Goal: Task Accomplishment & Management: Complete application form

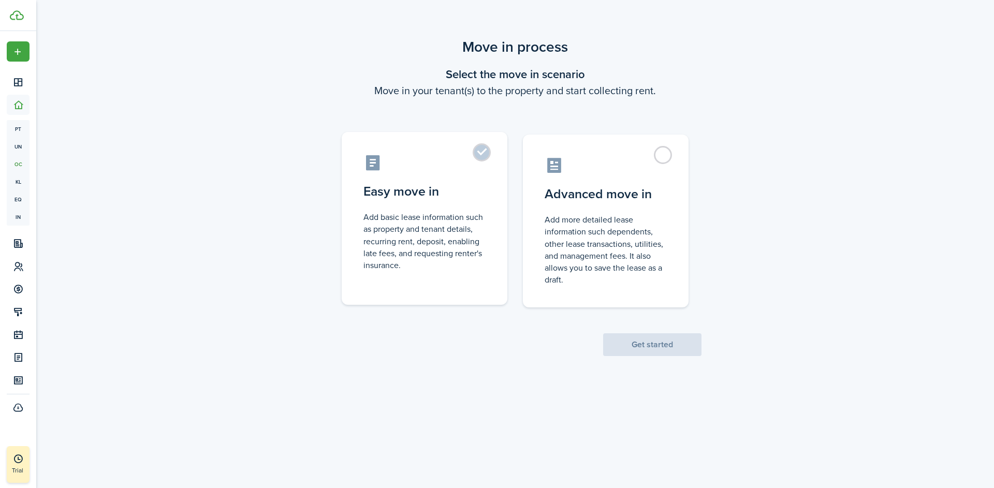
click at [477, 161] on label "Easy move in Add basic lease information such as property and tenant details, r…" at bounding box center [425, 218] width 166 height 173
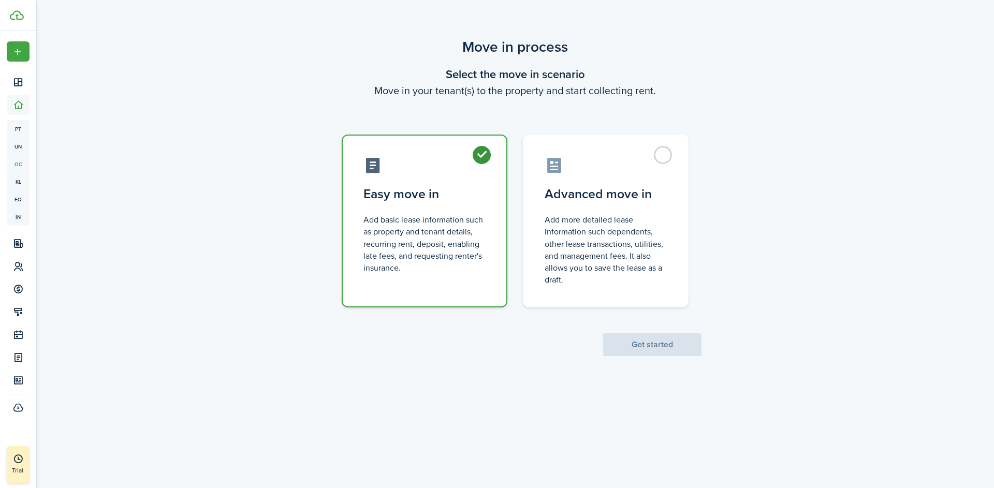
radio input "true"
click at [660, 344] on button "Get started" at bounding box center [652, 344] width 98 height 23
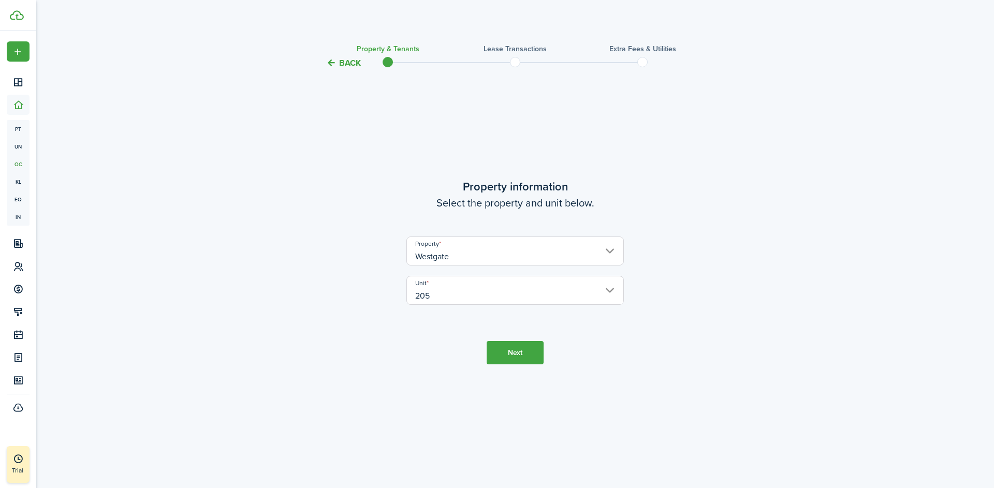
click at [523, 356] on button "Next" at bounding box center [514, 352] width 57 height 23
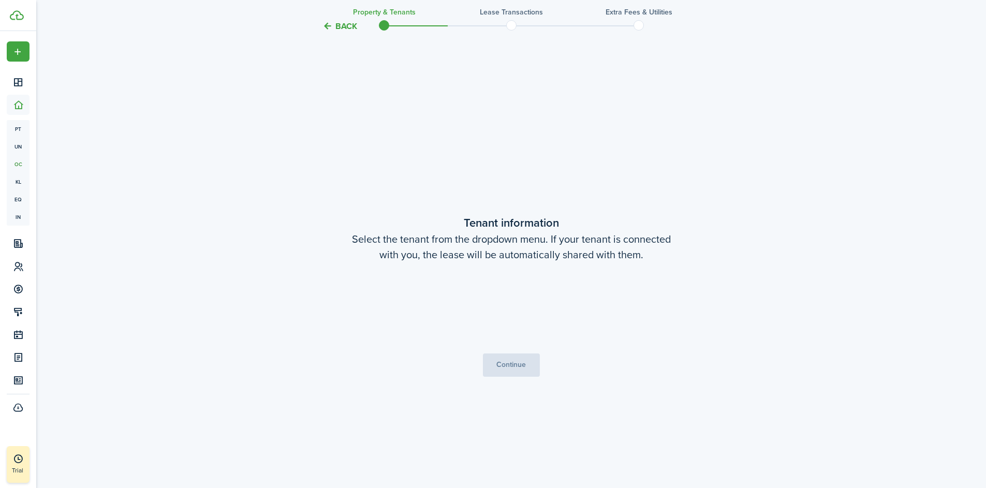
scroll to position [418, 0]
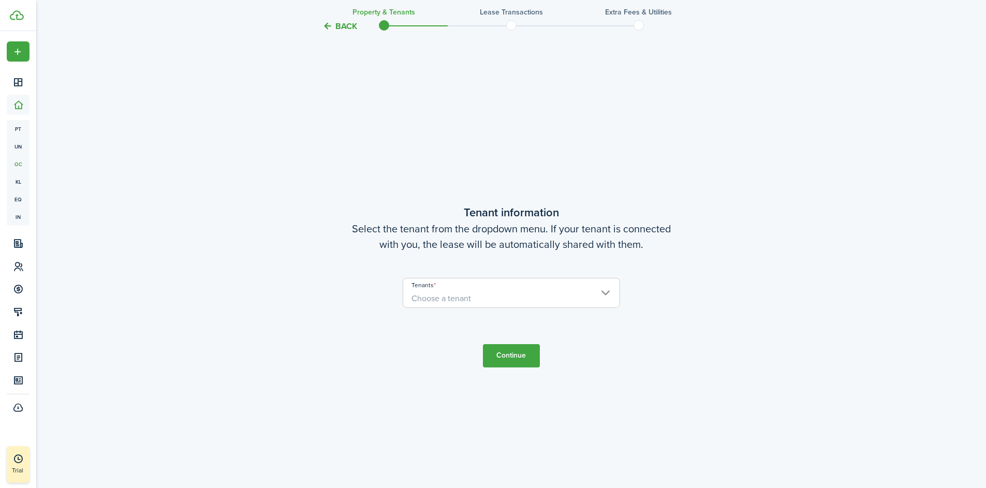
click at [502, 303] on span "Choose a tenant" at bounding box center [511, 299] width 216 height 18
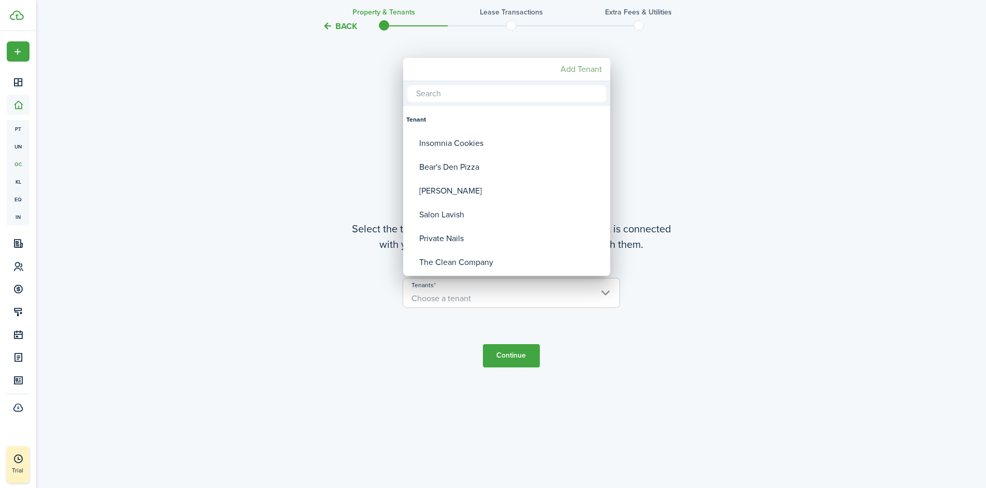
click at [576, 74] on mbsc-button "Add Tenant" at bounding box center [581, 69] width 50 height 19
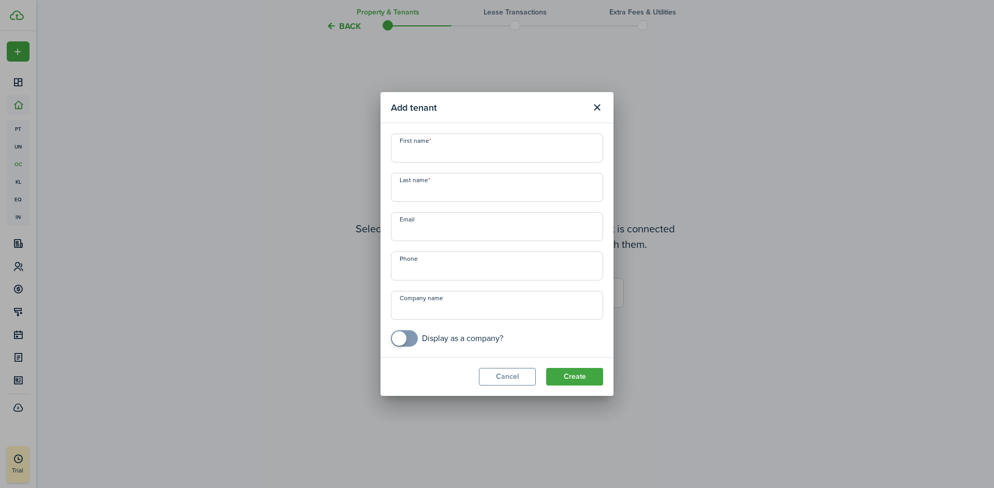
checkbox input "true"
click at [408, 343] on span at bounding box center [404, 338] width 10 height 17
click at [443, 309] on input "Company name" at bounding box center [497, 305] width 212 height 29
type input "Subway"
click at [571, 378] on button "Create" at bounding box center [574, 377] width 57 height 18
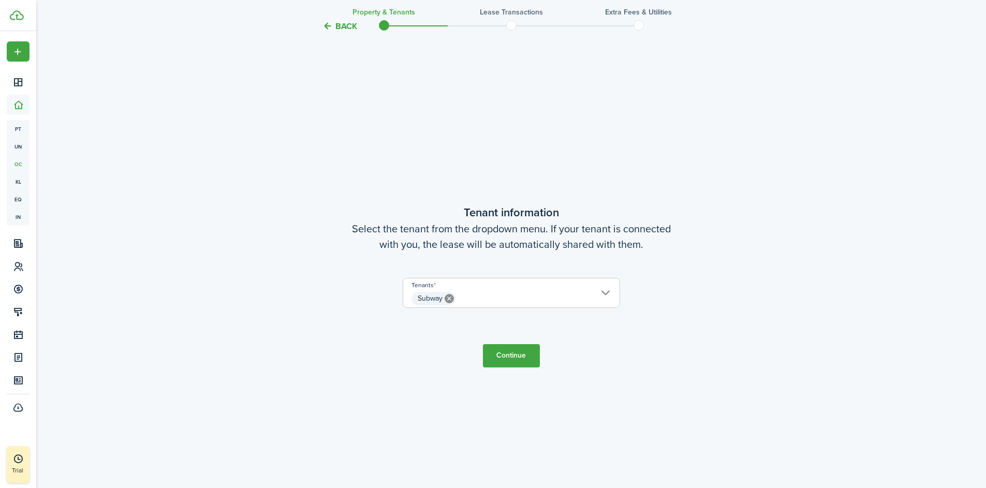
click at [516, 354] on button "Continue" at bounding box center [511, 355] width 57 height 23
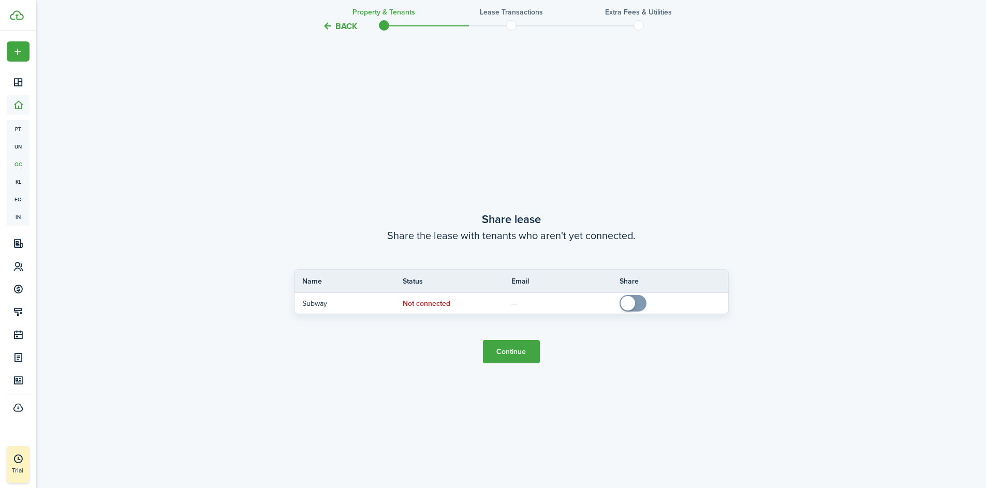
scroll to position [906, 0]
click at [510, 351] on button "Continue" at bounding box center [511, 349] width 57 height 23
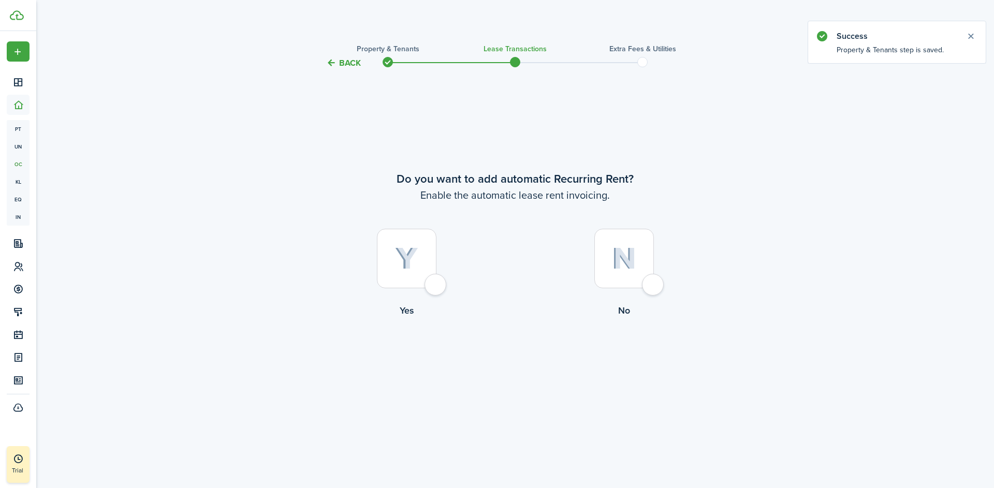
click at [436, 288] on div at bounding box center [407, 259] width 60 height 60
radio input "true"
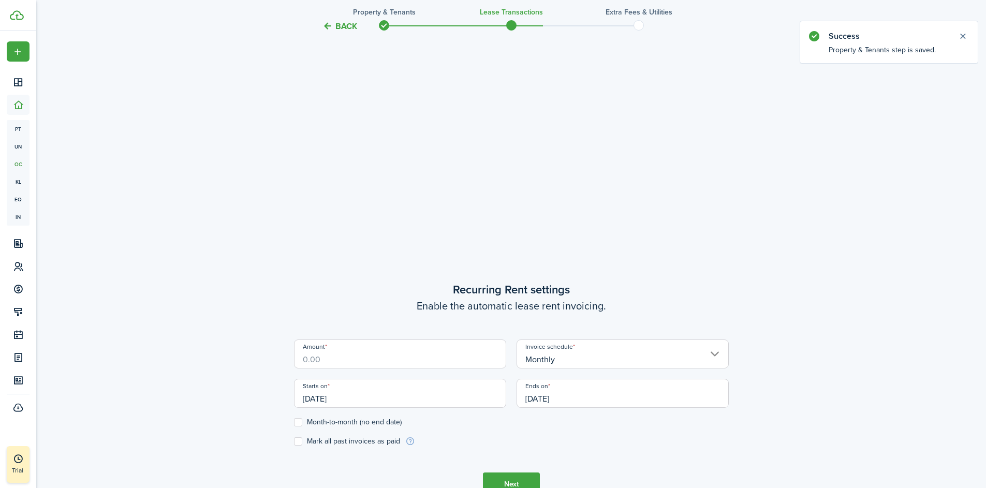
scroll to position [418, 0]
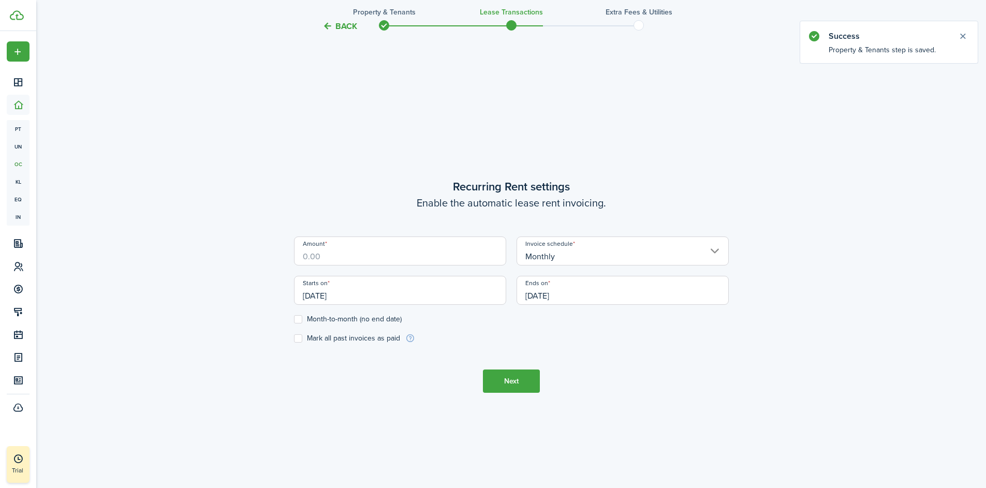
click at [368, 293] on input "[DATE]" at bounding box center [400, 290] width 212 height 29
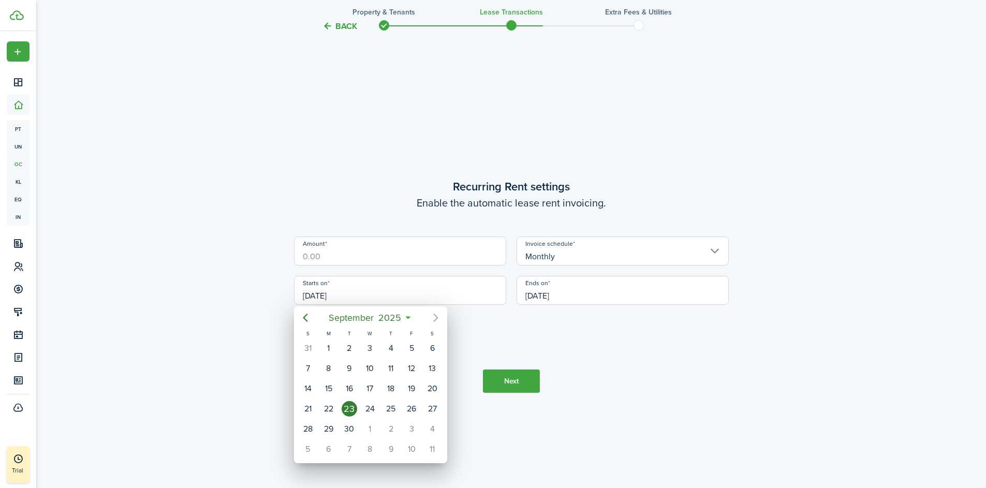
click at [438, 315] on icon "Next page" at bounding box center [436, 318] width 12 height 12
click at [372, 347] on div "1" at bounding box center [370, 348] width 16 height 16
type input "[DATE]"
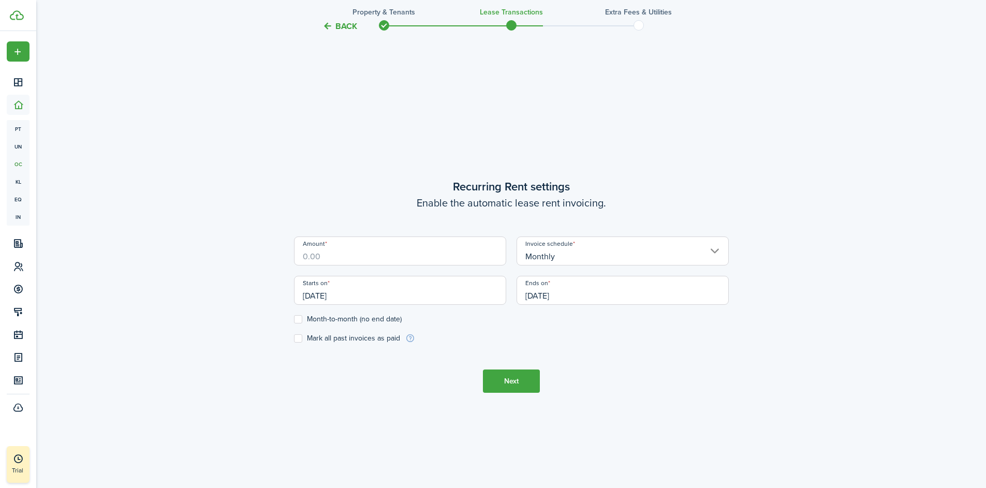
click at [605, 293] on input "[DATE]" at bounding box center [622, 290] width 212 height 29
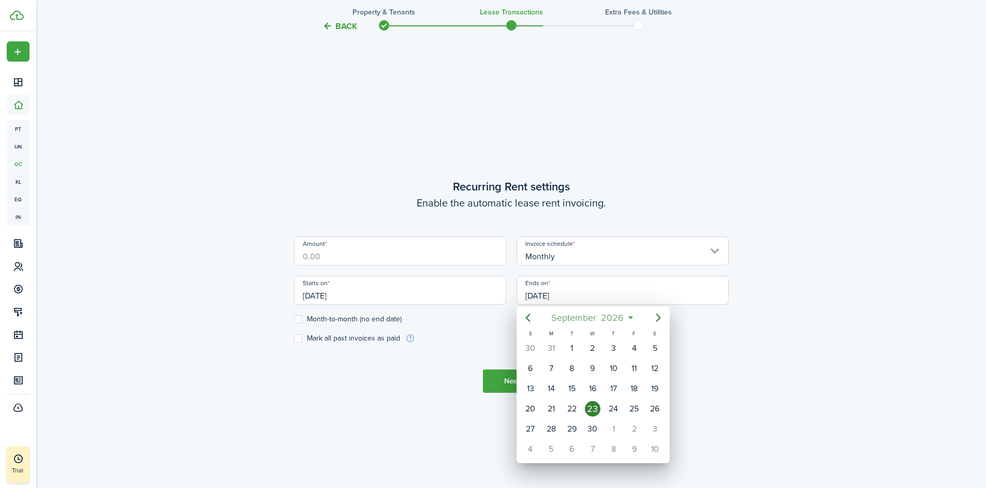
click at [623, 318] on span "2026" at bounding box center [612, 317] width 27 height 19
click at [591, 318] on span "2026" at bounding box center [587, 317] width 27 height 19
click at [662, 316] on icon "Next page" at bounding box center [658, 318] width 12 height 12
click at [547, 345] on div "2030" at bounding box center [543, 345] width 37 height 17
click at [650, 411] on div "Sep" at bounding box center [641, 410] width 37 height 17
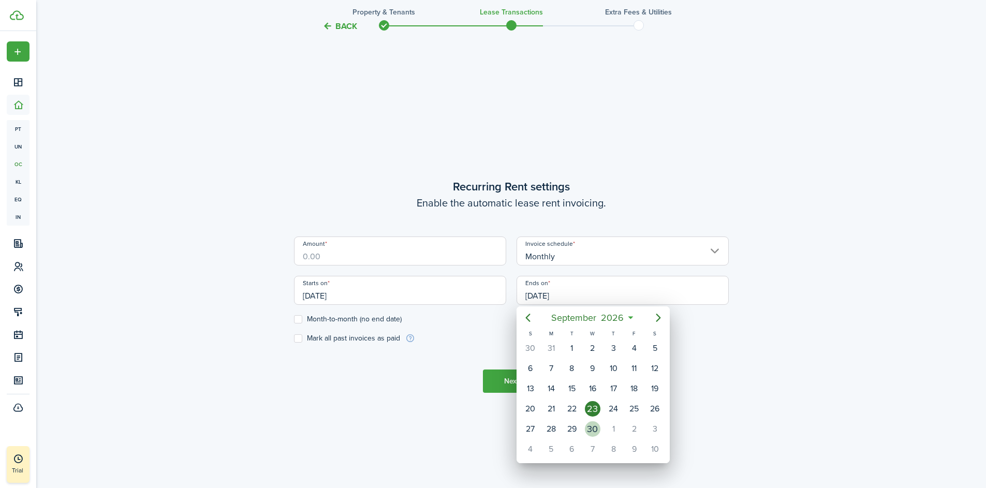
click at [594, 426] on div "30" at bounding box center [593, 429] width 16 height 16
type input "[DATE]"
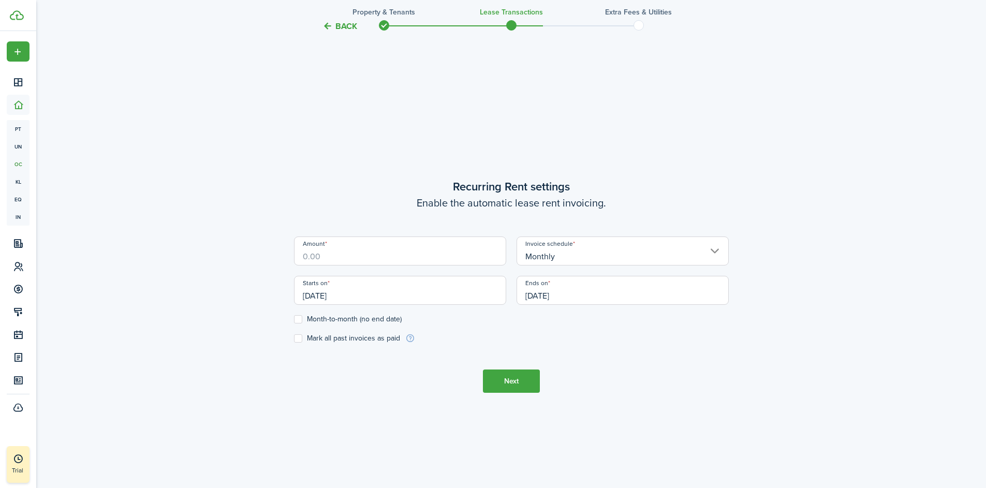
click at [511, 387] on button "Next" at bounding box center [511, 380] width 57 height 23
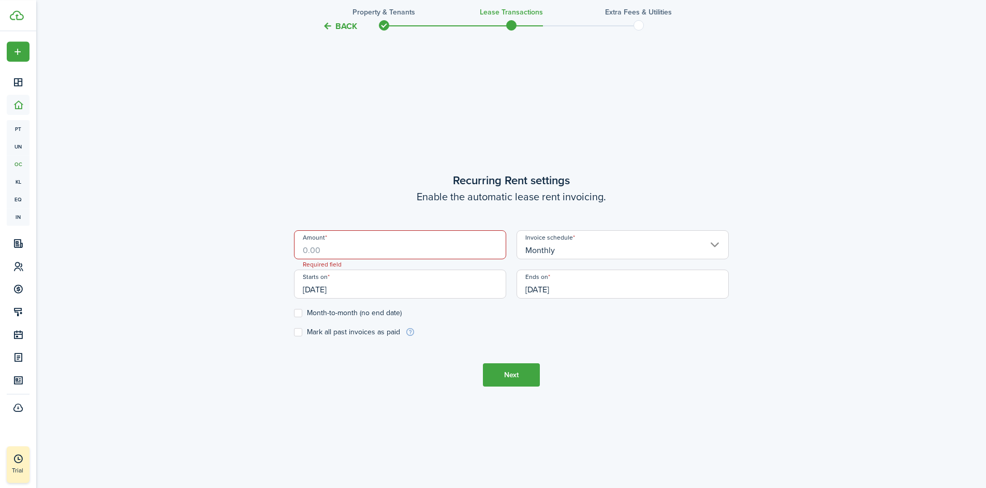
scroll to position [425, 0]
click at [338, 248] on input "Amount" at bounding box center [400, 244] width 212 height 29
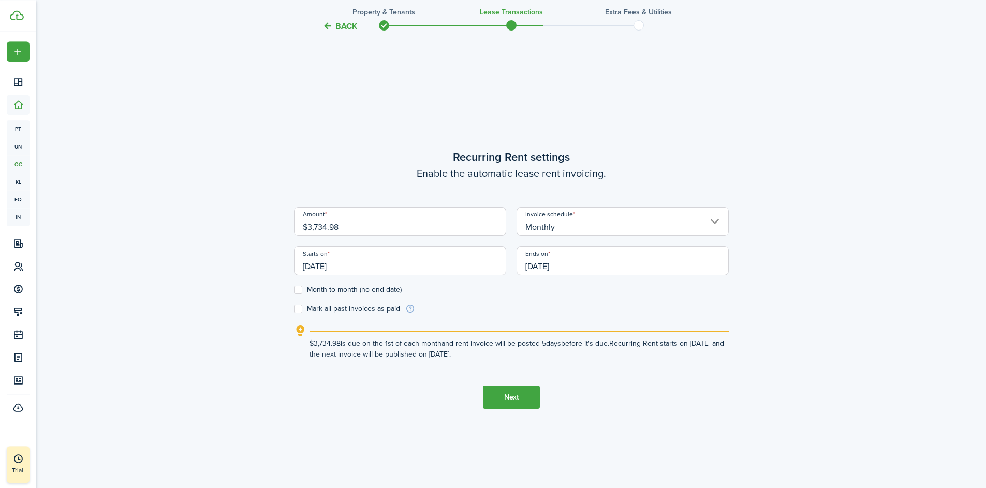
type input "$3,734.98"
click at [510, 397] on button "Next" at bounding box center [511, 397] width 57 height 23
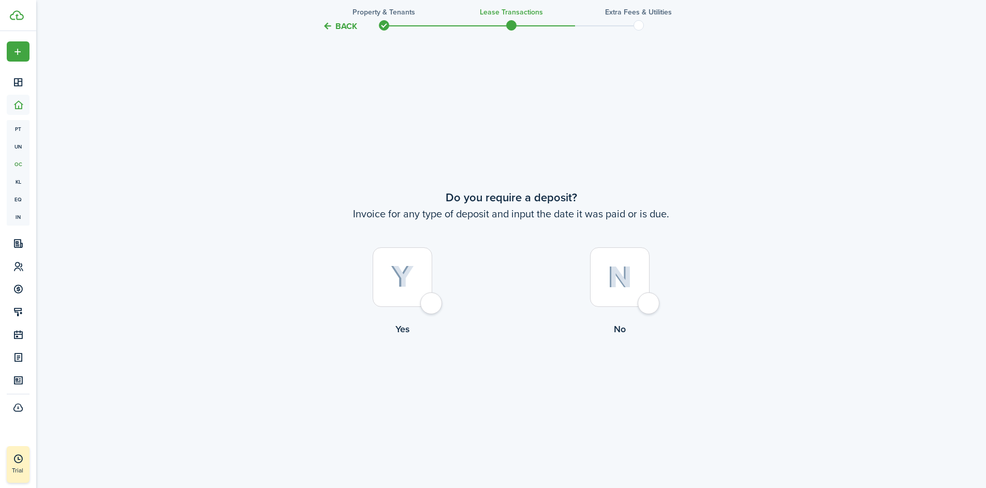
scroll to position [906, 0]
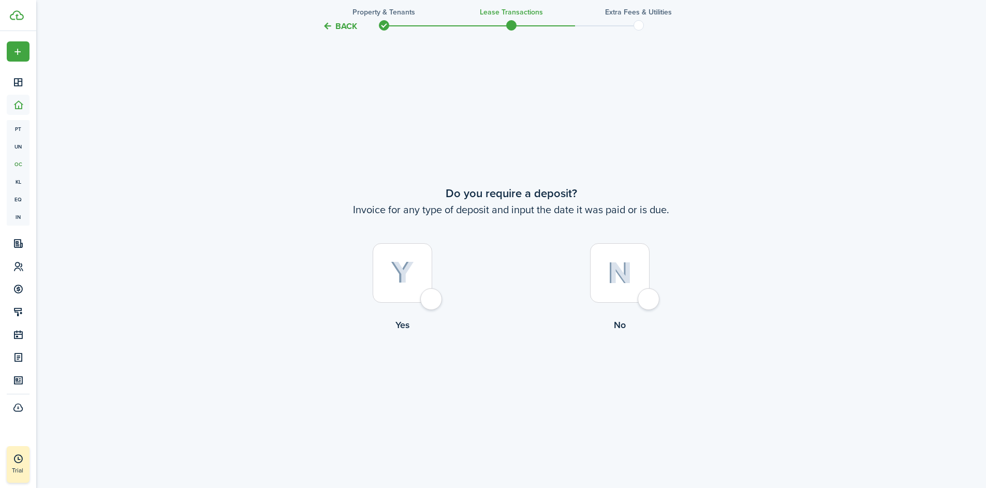
click at [430, 299] on div at bounding box center [403, 273] width 60 height 60
radio input "true"
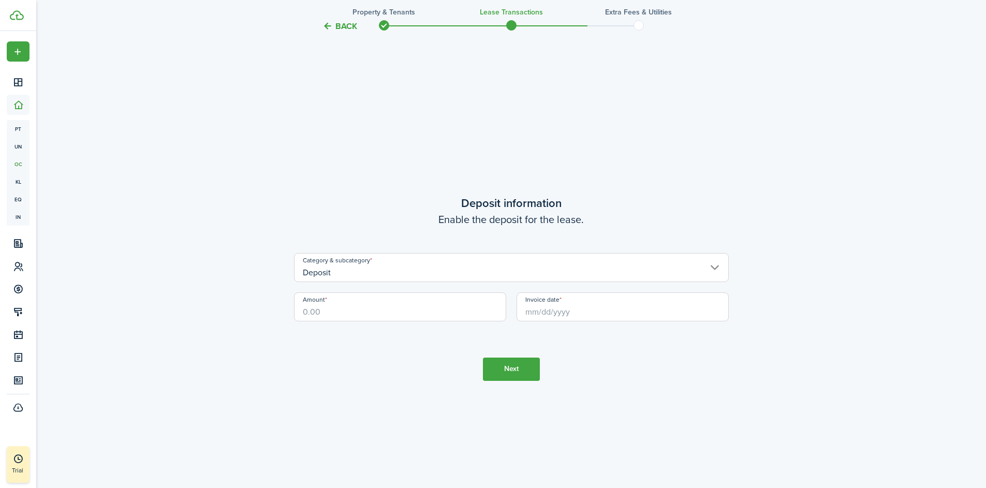
scroll to position [1394, 0]
click at [342, 26] on button "Back" at bounding box center [339, 26] width 35 height 11
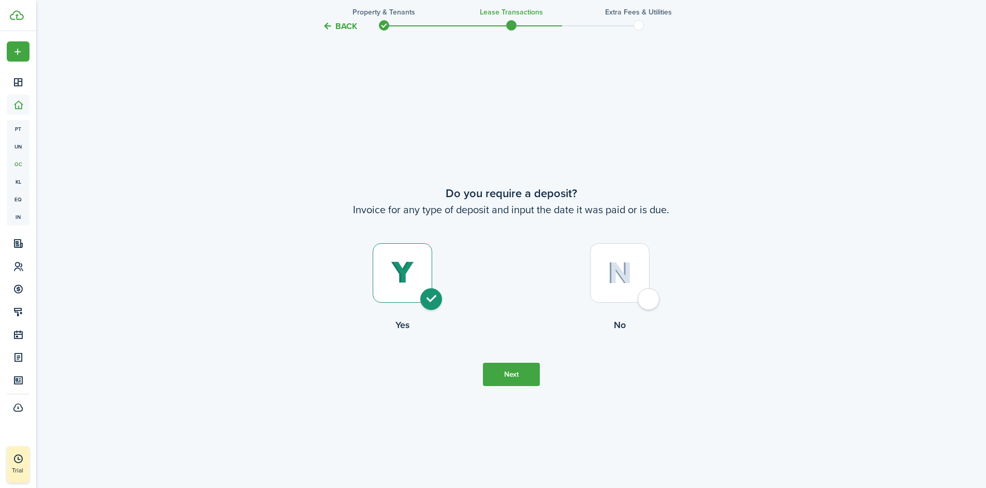
click at [342, 26] on button "Back" at bounding box center [339, 26] width 35 height 11
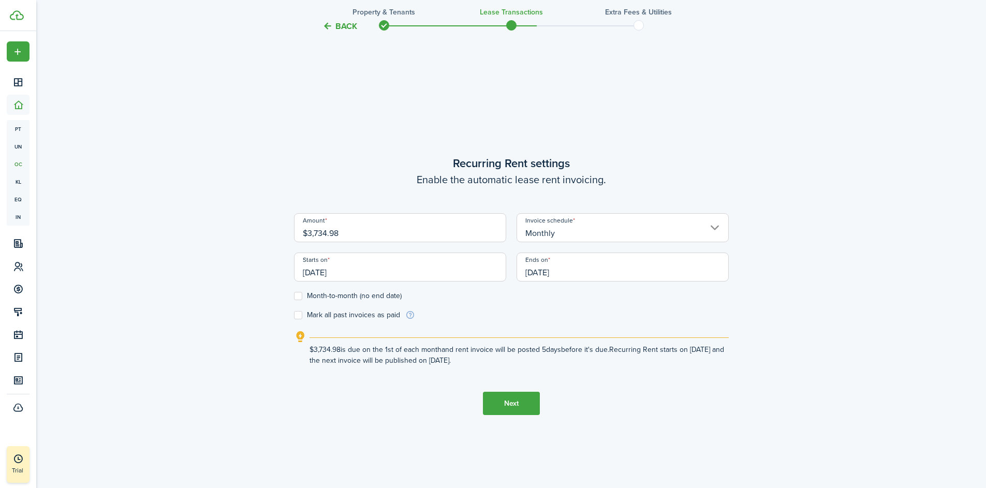
scroll to position [418, 0]
click at [301, 318] on label "Mark all past invoices as paid" at bounding box center [347, 316] width 106 height 8
click at [294, 316] on input "Mark all past invoices as paid" at bounding box center [293, 316] width 1 height 1
checkbox input "true"
click at [511, 406] on button "Next" at bounding box center [511, 403] width 57 height 23
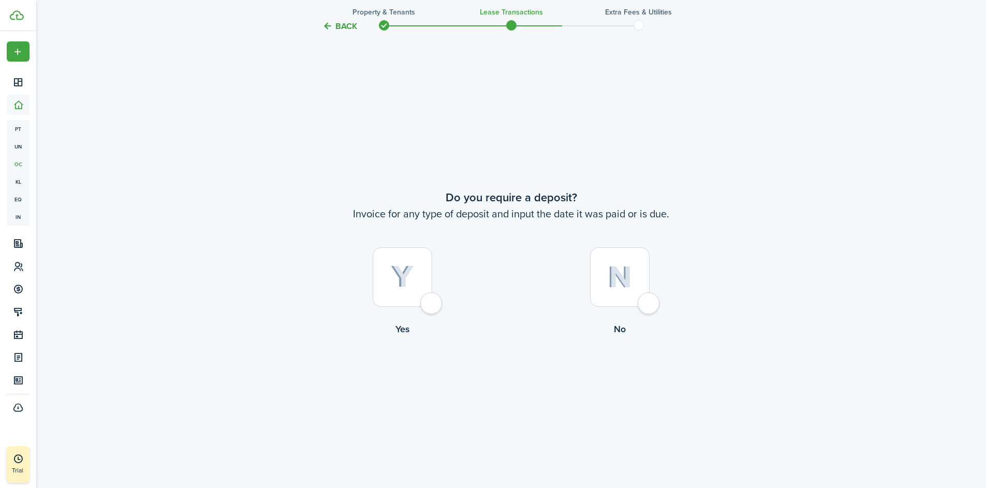
scroll to position [906, 0]
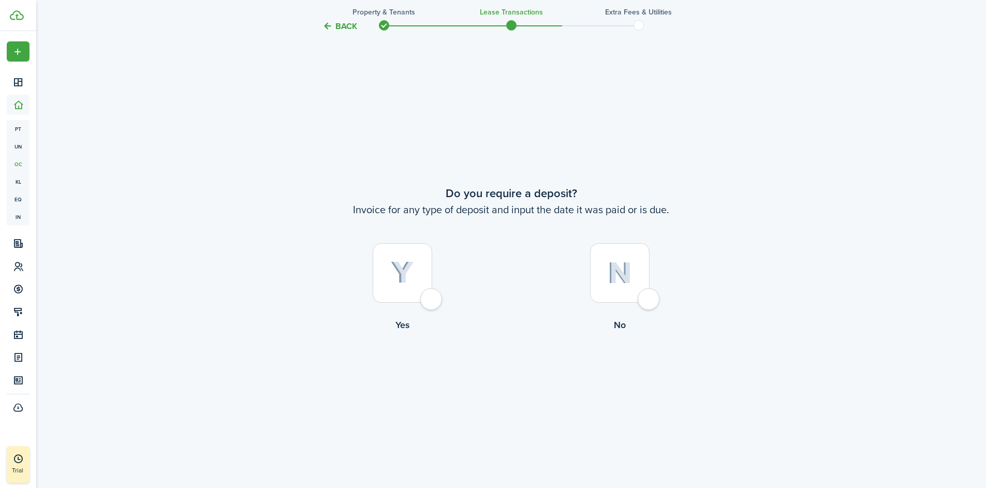
click at [432, 299] on div at bounding box center [403, 273] width 60 height 60
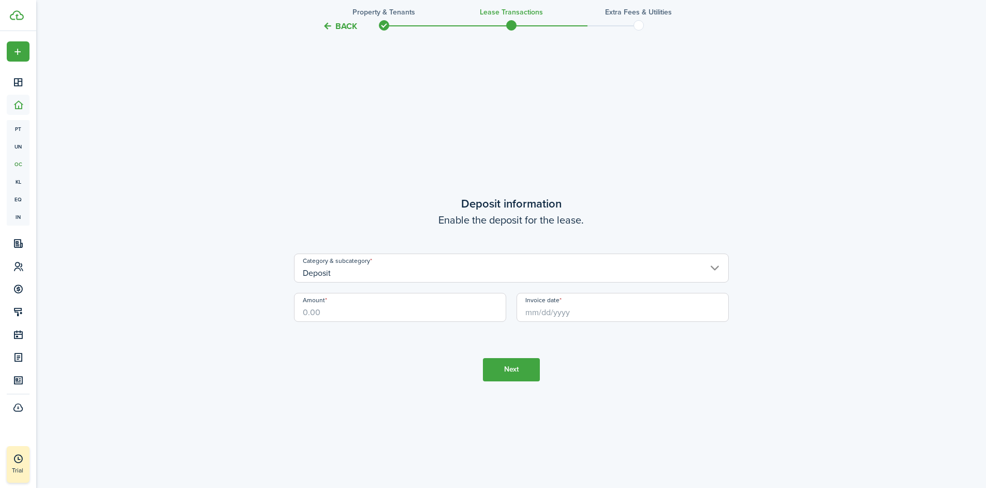
scroll to position [1394, 0]
click at [338, 22] on button "Back" at bounding box center [339, 26] width 35 height 11
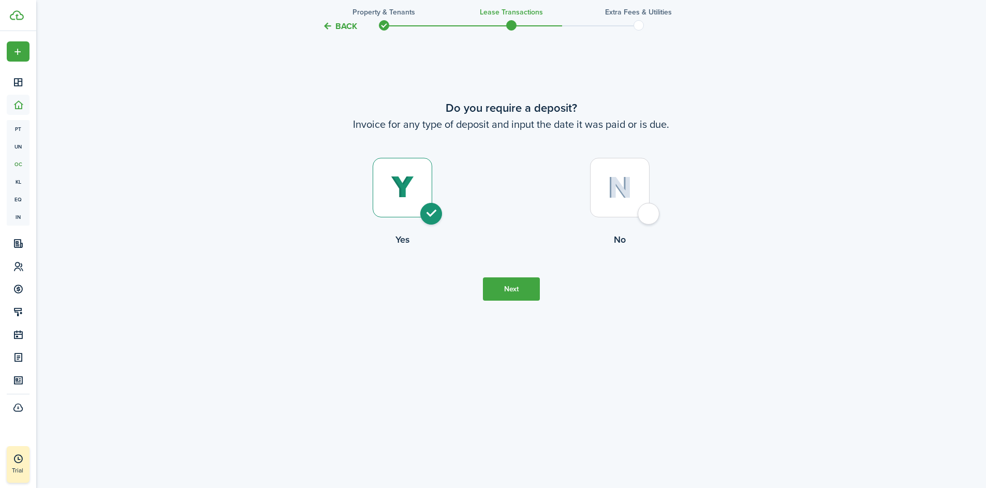
scroll to position [906, 0]
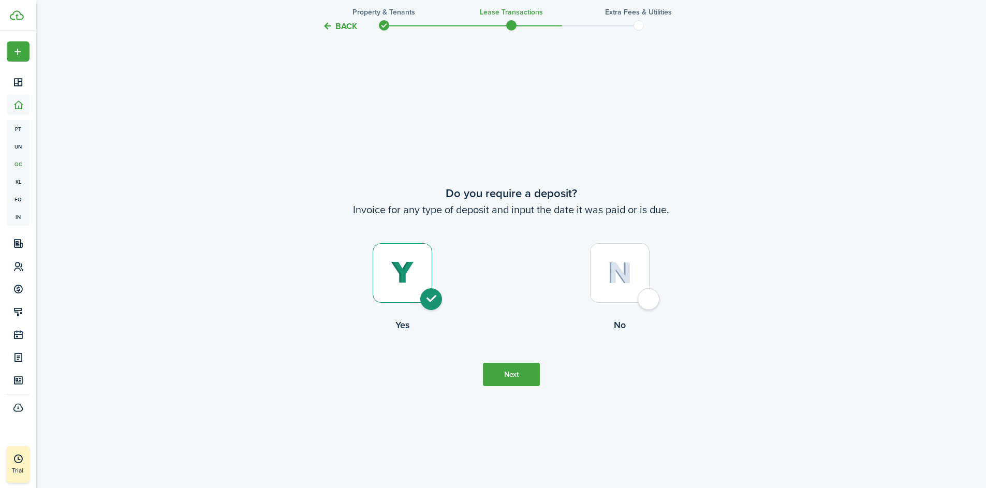
click at [649, 300] on div at bounding box center [620, 273] width 60 height 60
radio input "false"
radio input "true"
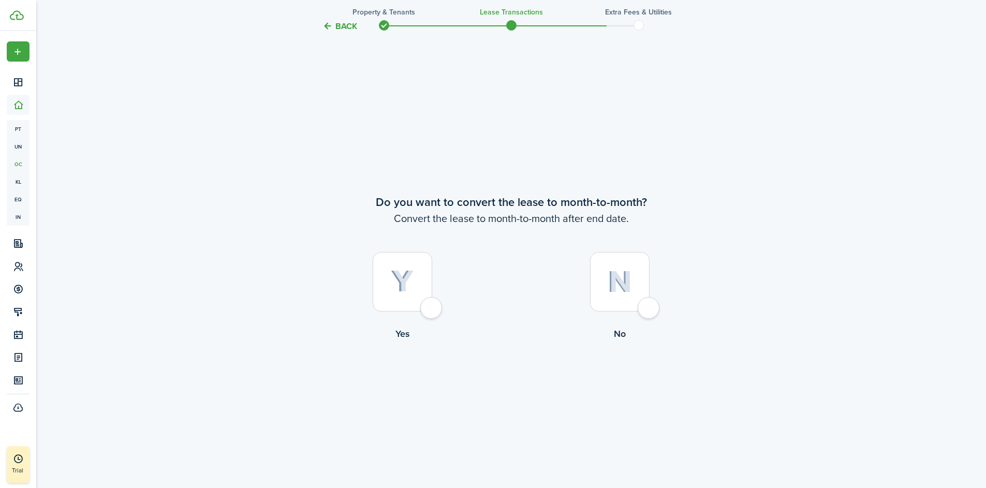
scroll to position [1394, 0]
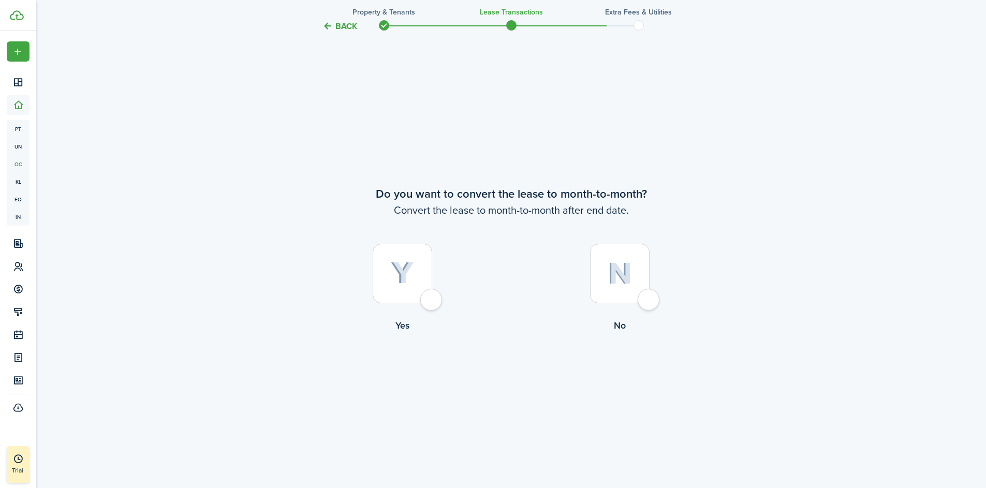
click at [432, 299] on div at bounding box center [403, 274] width 60 height 60
radio input "true"
click at [507, 372] on button "Continue" at bounding box center [511, 374] width 57 height 23
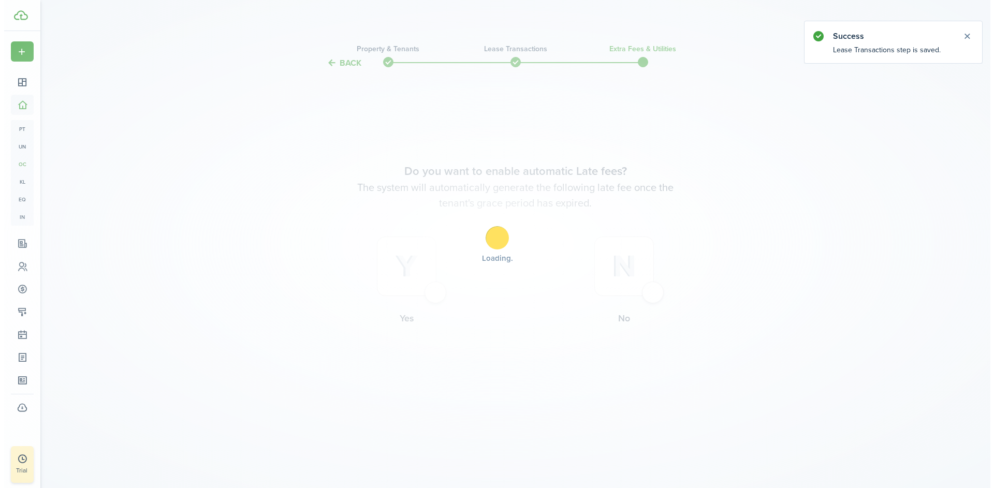
scroll to position [0, 0]
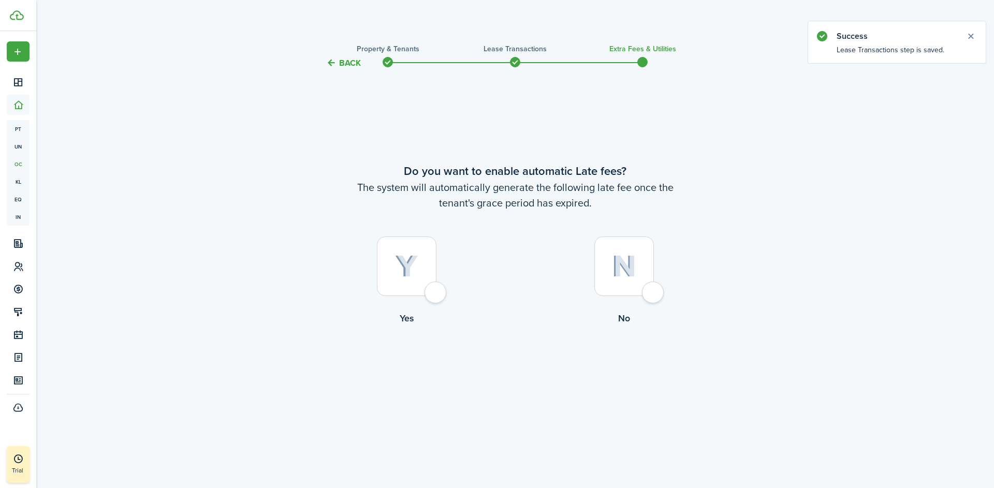
click at [432, 296] on div at bounding box center [407, 266] width 60 height 60
radio input "true"
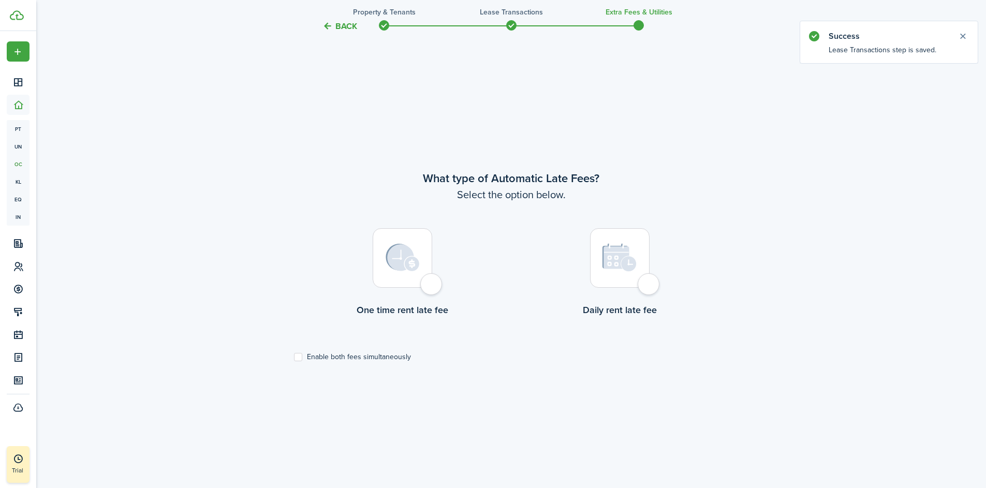
scroll to position [418, 0]
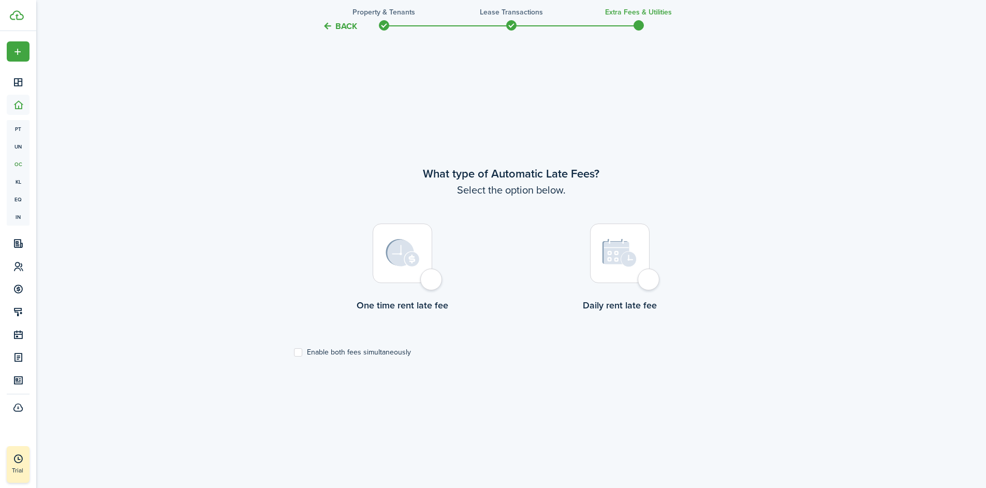
click at [425, 281] on div at bounding box center [403, 254] width 60 height 60
radio input "true"
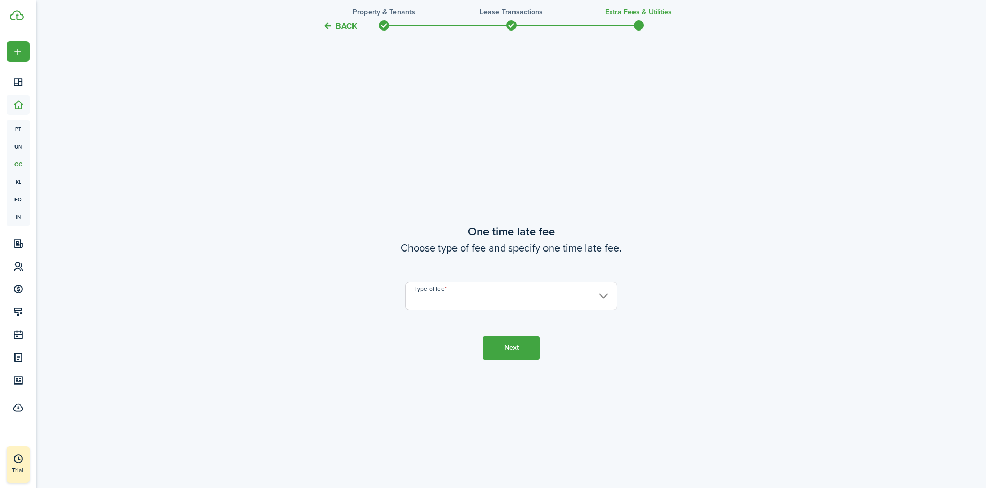
scroll to position [906, 0]
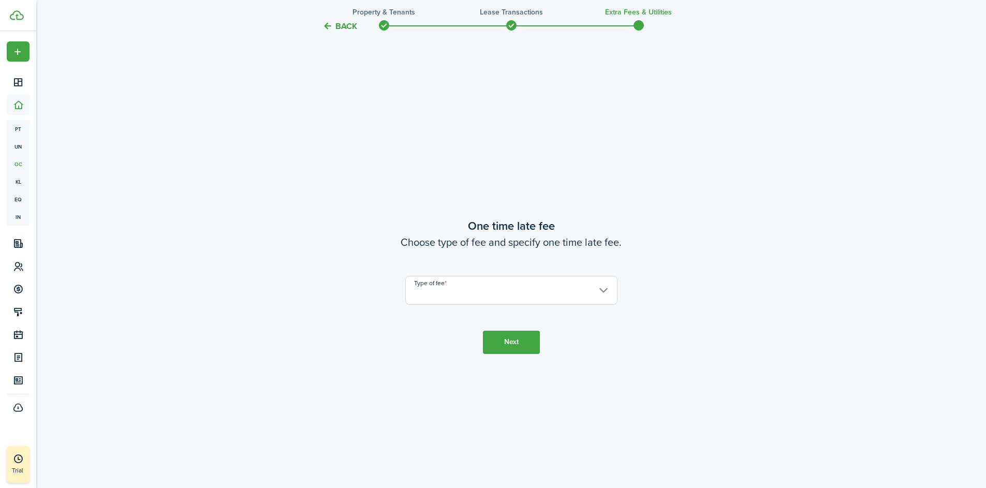
click at [420, 284] on input "Type of fee" at bounding box center [511, 290] width 212 height 29
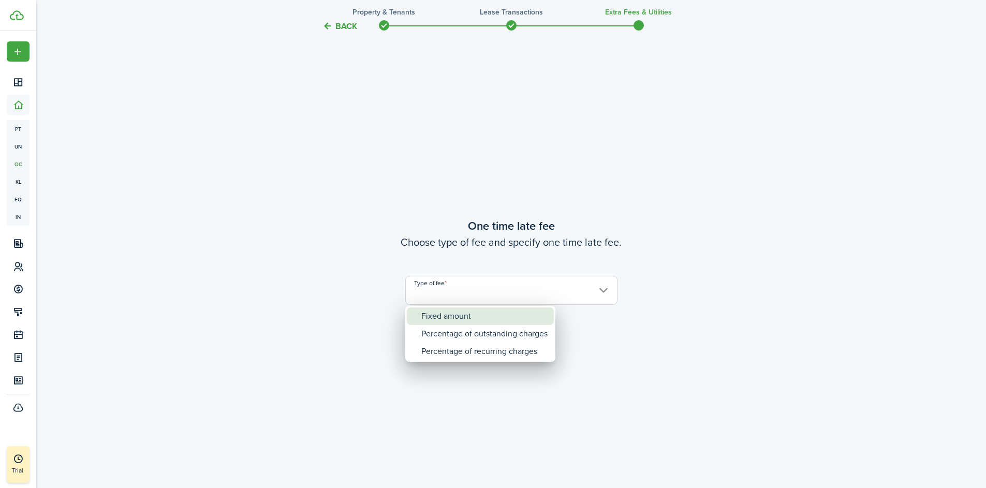
click at [445, 318] on div "Fixed amount" at bounding box center [484, 316] width 126 height 18
type input "Fixed amount"
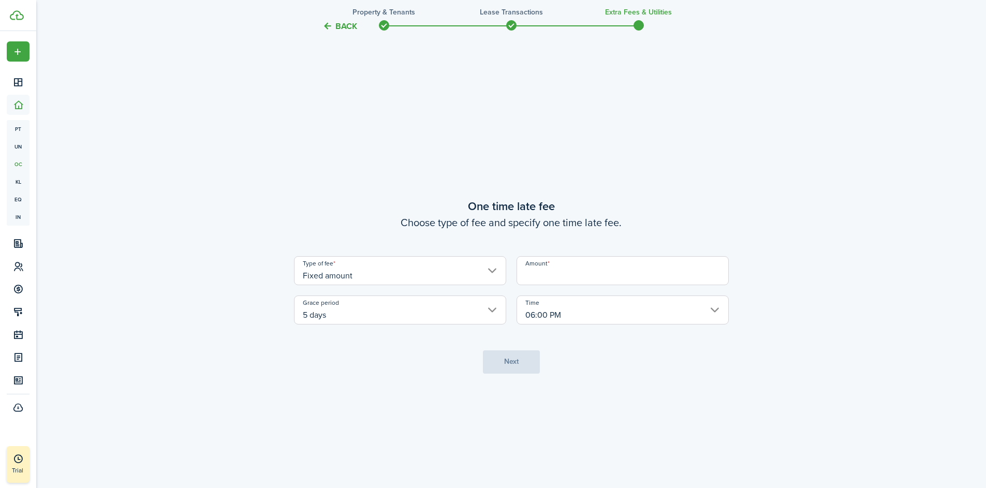
click at [361, 317] on input "5 days" at bounding box center [400, 309] width 212 height 29
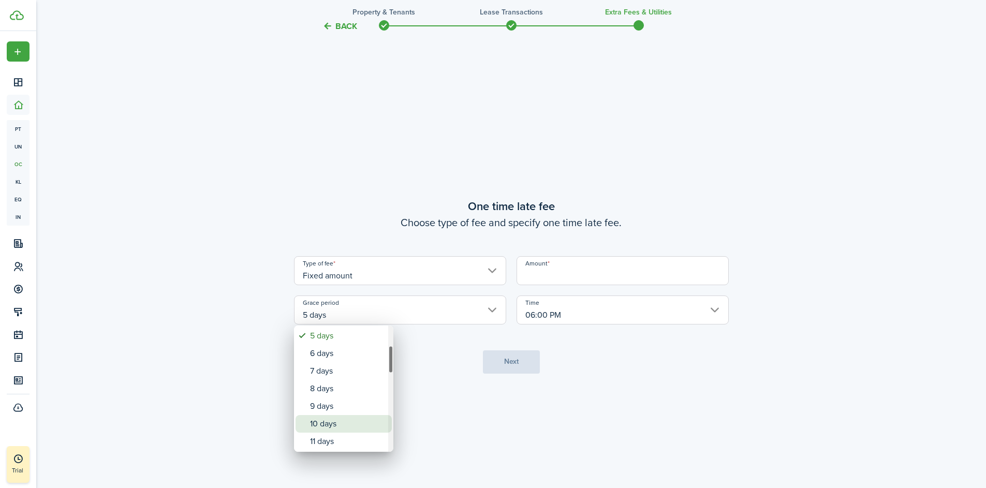
click at [347, 419] on div "10 days" at bounding box center [348, 424] width 76 height 18
type input "10 days"
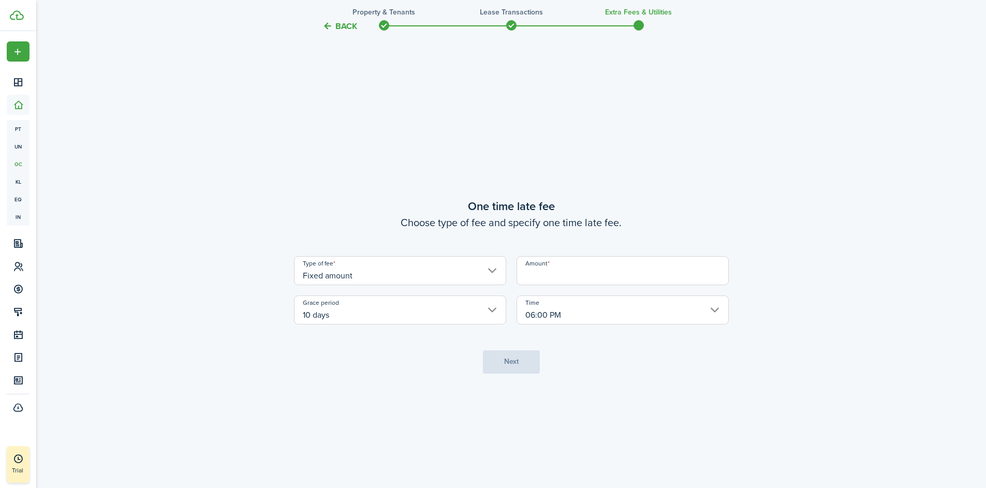
click at [561, 275] on input "Amount" at bounding box center [622, 270] width 212 height 29
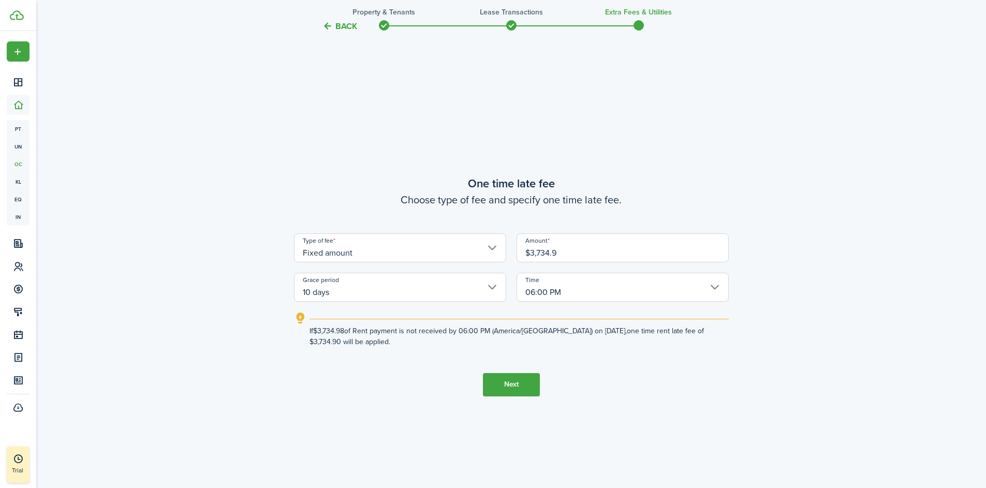
type input "$3,734.98"
click at [571, 255] on input "$3,734.98" at bounding box center [622, 247] width 212 height 29
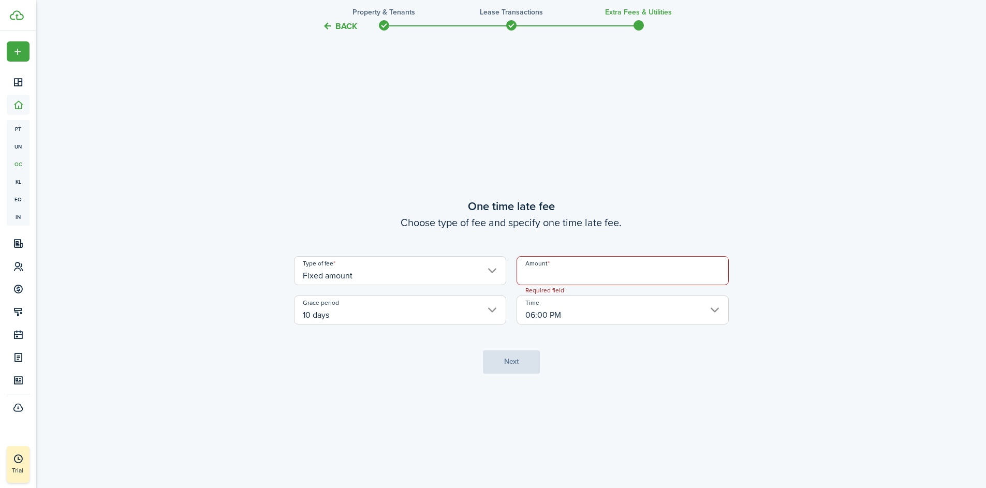
click at [483, 277] on input "Fixed amount" at bounding box center [400, 270] width 212 height 29
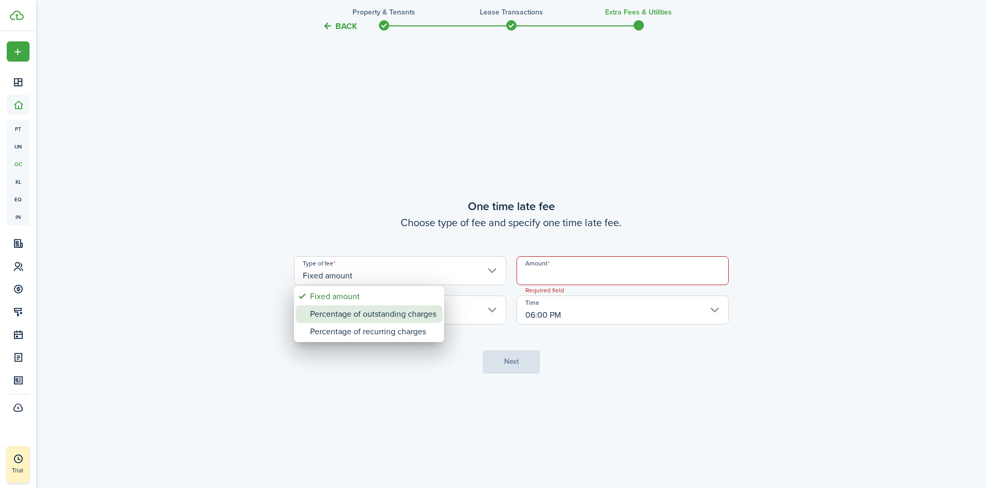
click at [397, 318] on div "Percentage of outstanding charges" at bounding box center [373, 314] width 126 height 18
type input "Percentage of outstanding charges"
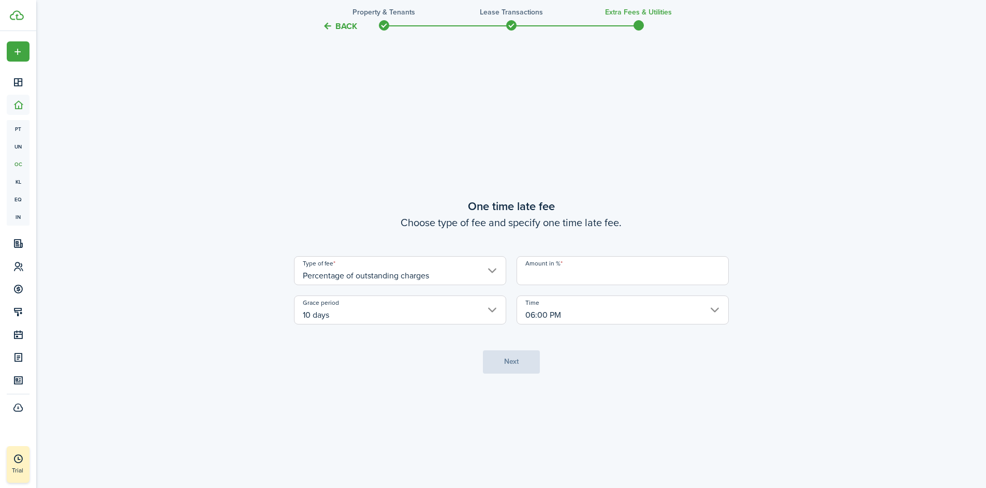
click at [393, 273] on input "Percentage of outstanding charges" at bounding box center [400, 270] width 212 height 29
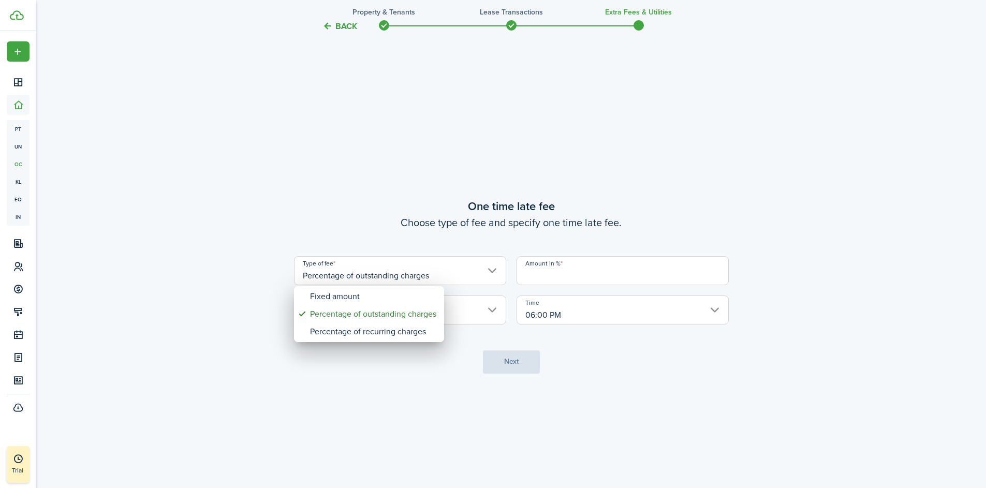
click at [525, 274] on div at bounding box center [492, 244] width 1151 height 654
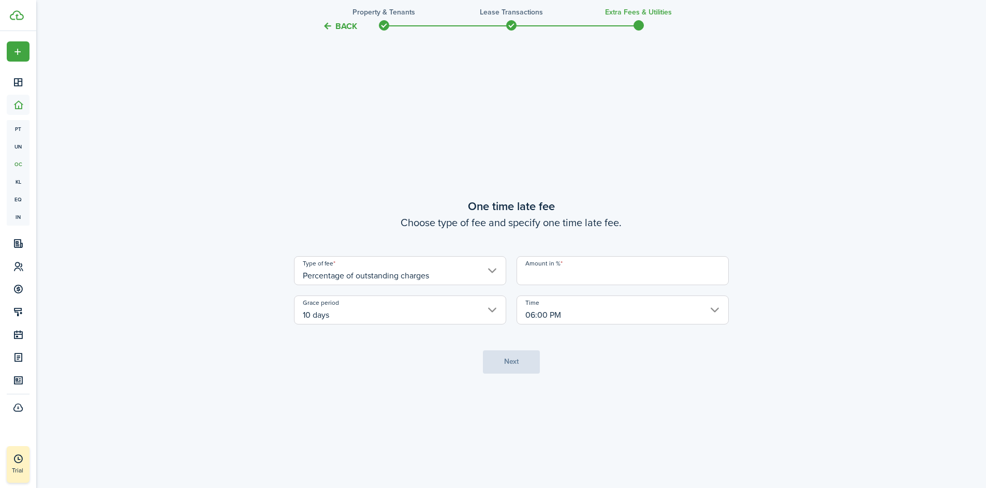
click at [543, 274] on input "Amount in %" at bounding box center [622, 270] width 212 height 29
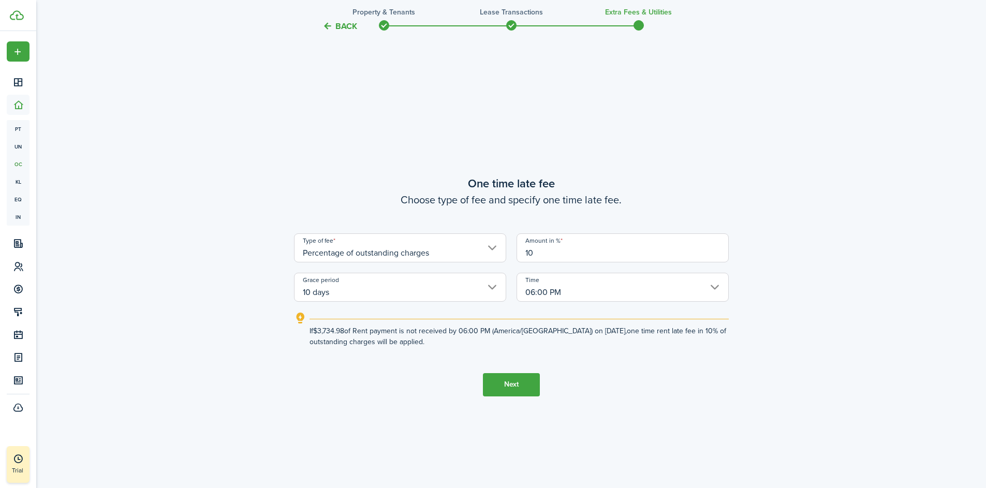
type input "10"
click at [515, 384] on button "Next" at bounding box center [511, 384] width 57 height 23
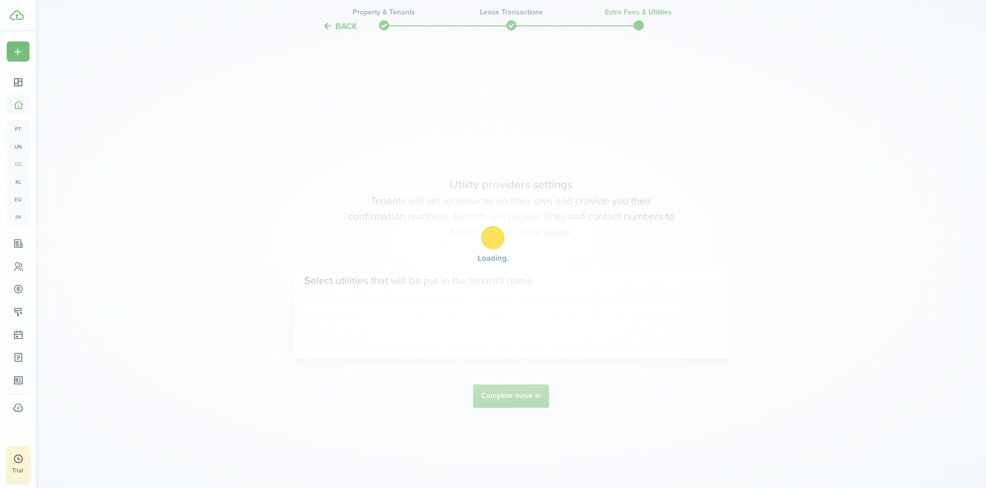
scroll to position [1394, 0]
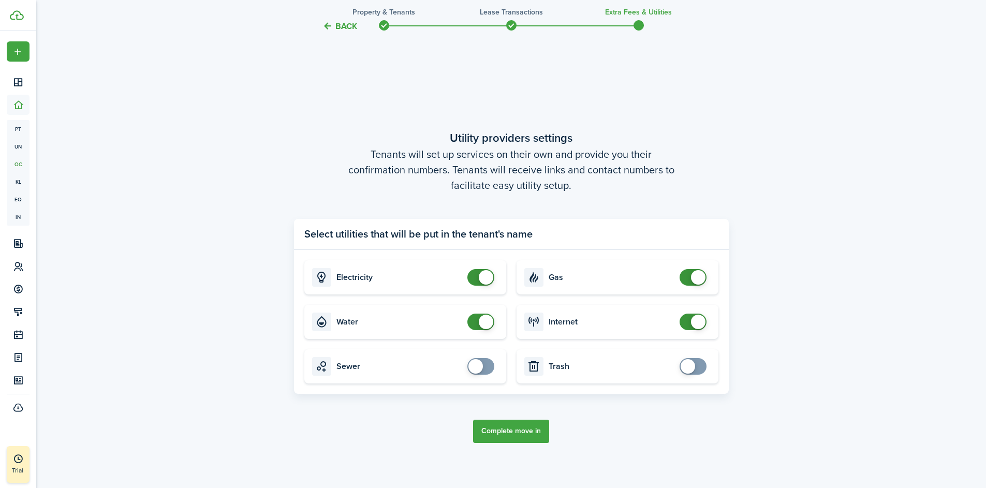
checkbox input "false"
click at [485, 278] on span at bounding box center [486, 277] width 14 height 14
checkbox input "false"
click at [483, 321] on span at bounding box center [486, 322] width 14 height 14
checkbox input "false"
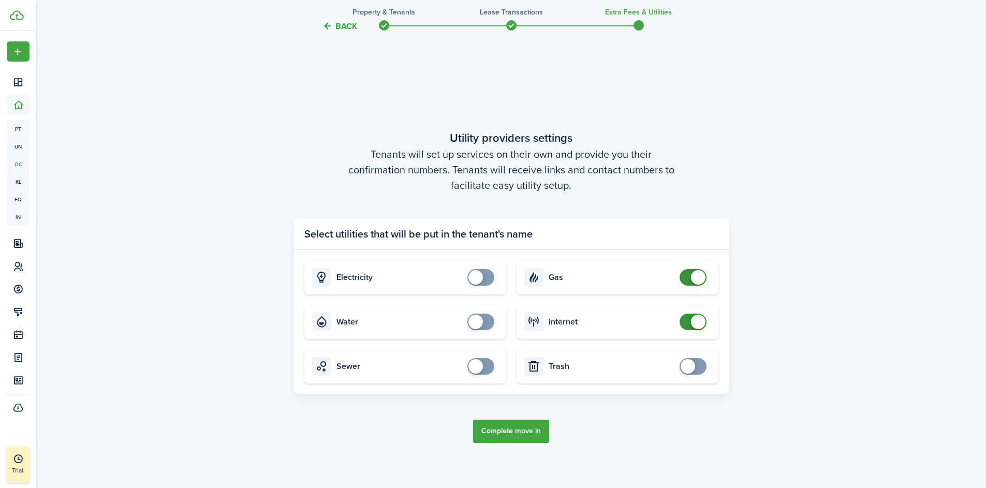
click at [699, 277] on span at bounding box center [698, 277] width 14 height 14
checkbox input "false"
click at [697, 323] on span at bounding box center [698, 322] width 14 height 14
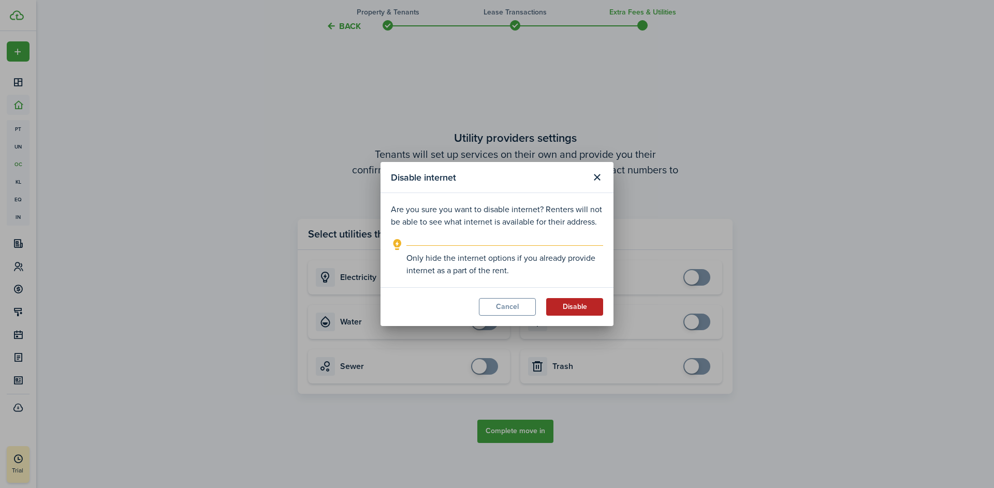
click at [572, 307] on button "Disable" at bounding box center [574, 307] width 57 height 18
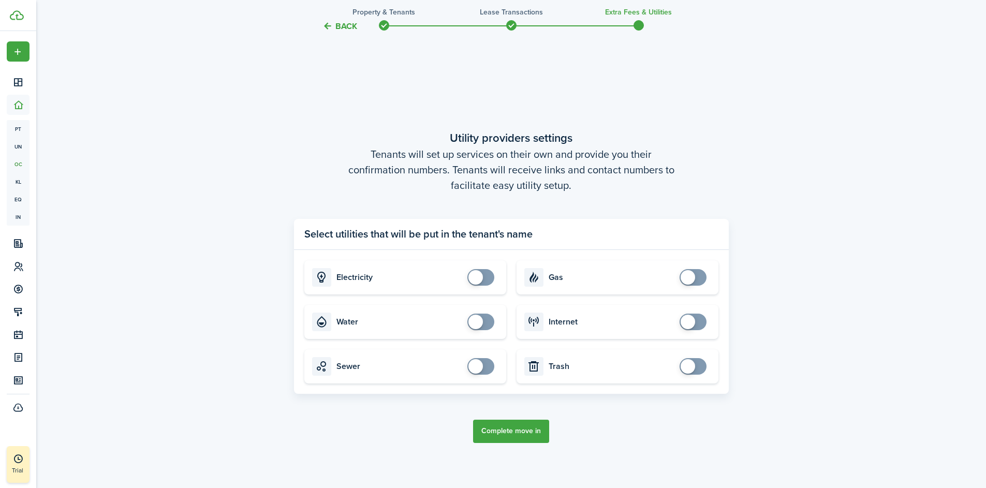
click at [515, 431] on button "Complete move in" at bounding box center [511, 431] width 76 height 23
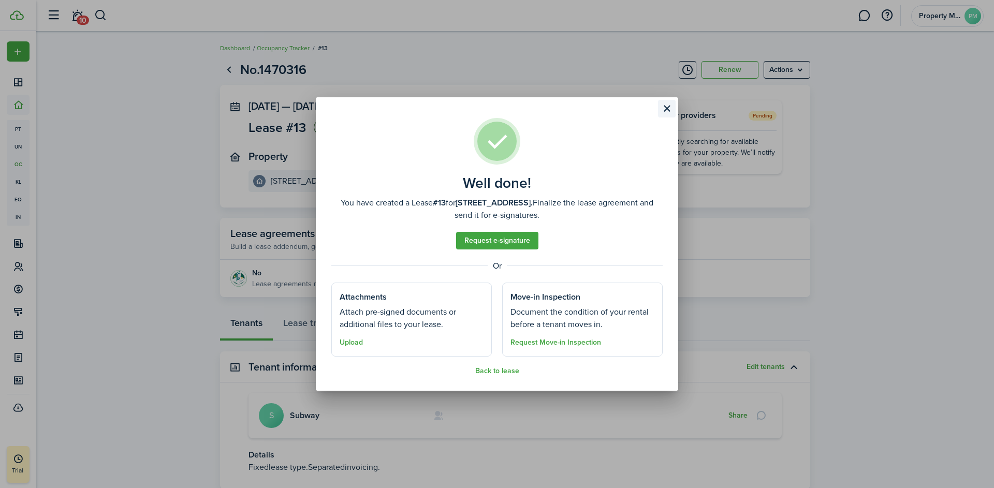
click at [667, 110] on button "Close modal" at bounding box center [667, 109] width 18 height 18
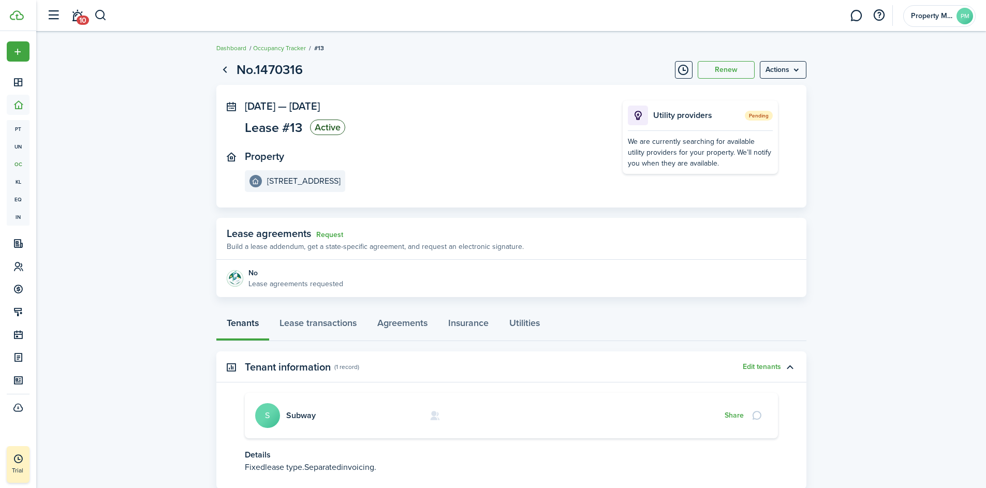
scroll to position [71, 0]
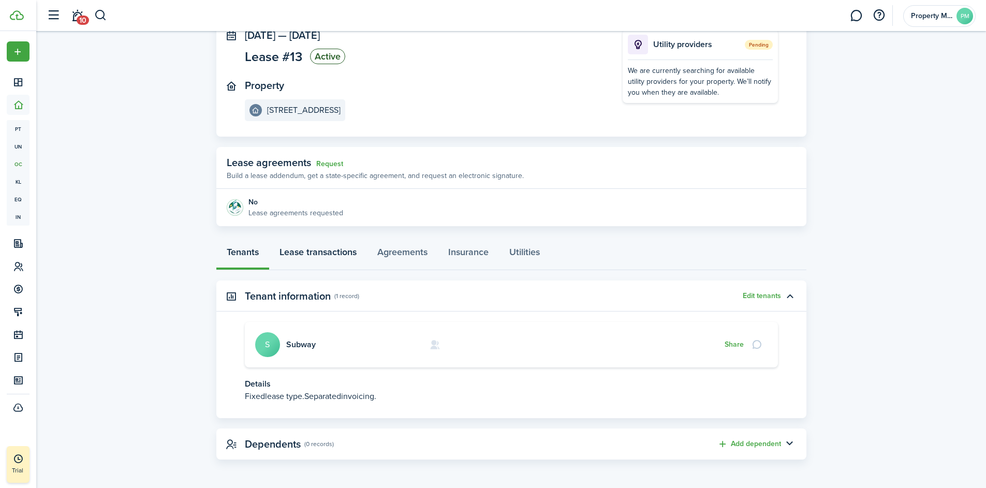
click at [338, 251] on link "Lease transactions" at bounding box center [318, 254] width 98 height 31
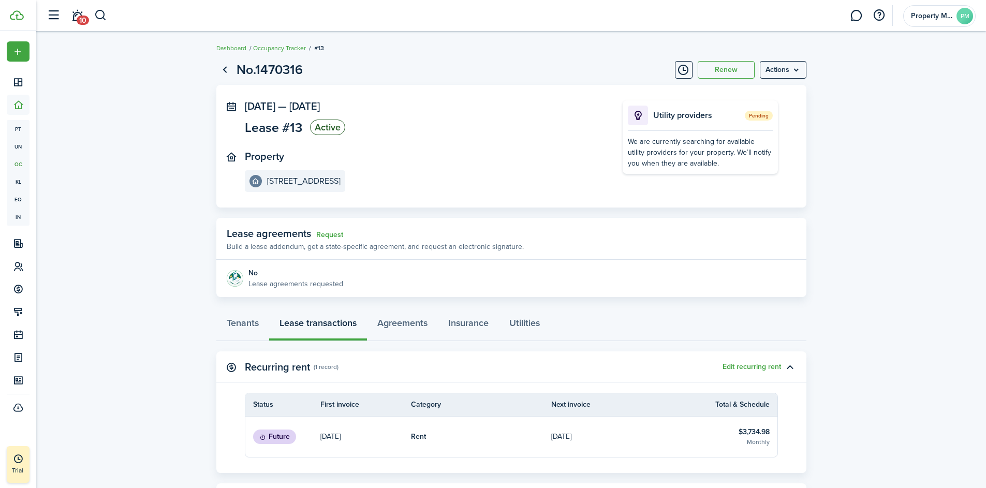
click at [517, 443] on link "Rent" at bounding box center [481, 437] width 141 height 40
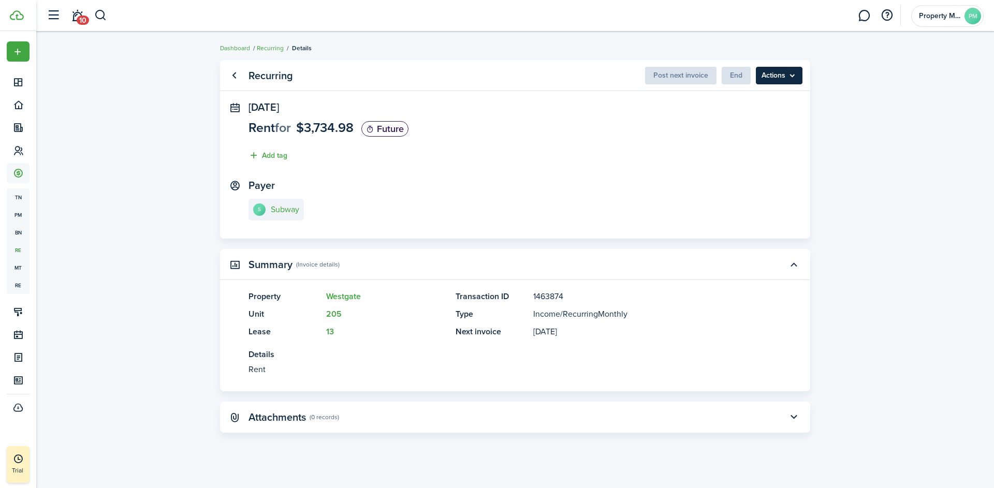
click at [772, 74] on menu-btn "Actions" at bounding box center [779, 76] width 47 height 18
click at [543, 148] on panel-main-section "[DATE] Rent for $3,734.98 Future Add tag" at bounding box center [514, 133] width 533 height 65
click at [784, 75] on menu-btn "Actions" at bounding box center [779, 76] width 47 height 18
click at [497, 153] on panel-main-section "[DATE] Rent for $3,734.98 Future Add tag" at bounding box center [514, 133] width 533 height 65
click at [239, 75] on link "Go back" at bounding box center [234, 76] width 18 height 18
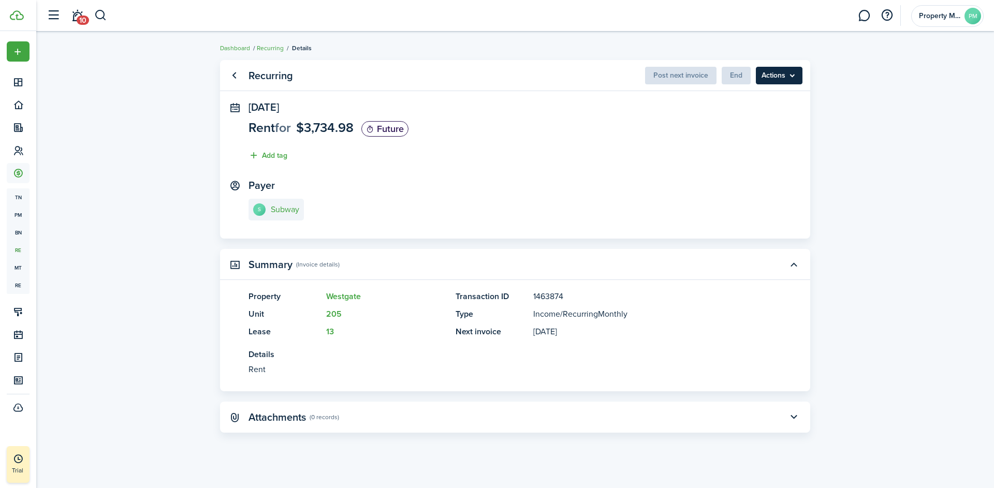
click at [777, 82] on menu-btn "Actions" at bounding box center [779, 76] width 47 height 18
click at [613, 153] on panel-main-section "[DATE] Rent for $3,734.98 Future Add tag" at bounding box center [514, 133] width 533 height 65
click at [236, 74] on link "Go back" at bounding box center [234, 76] width 18 height 18
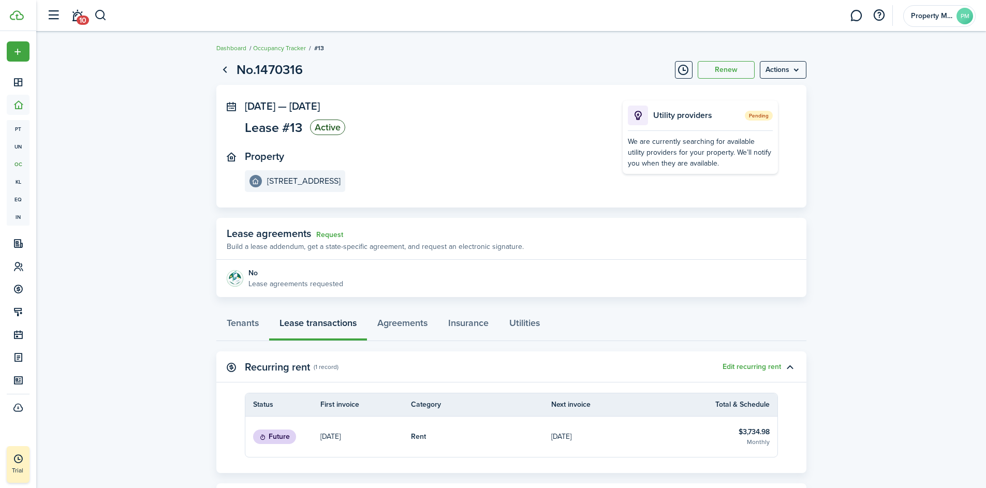
click at [749, 434] on table-info-title "$3,734.98" at bounding box center [753, 431] width 31 height 11
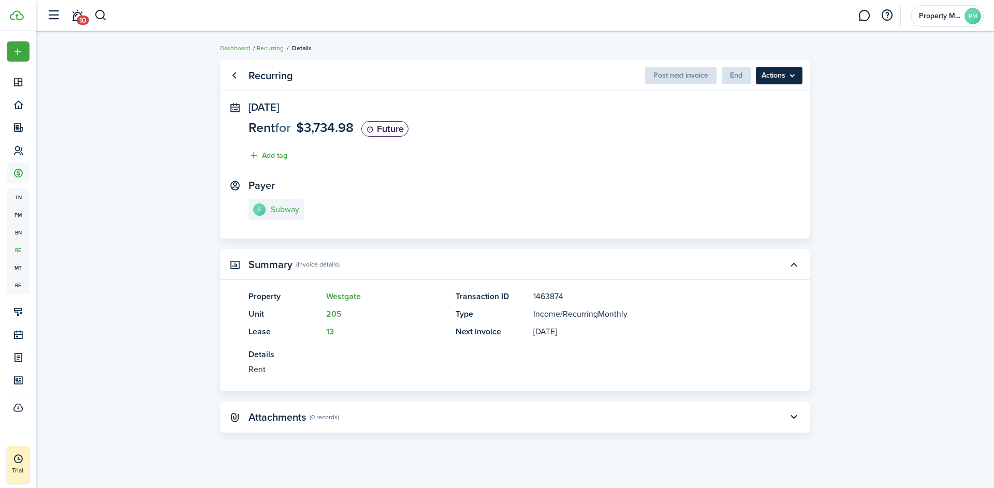
click at [771, 72] on menu-btn "Actions" at bounding box center [779, 76] width 47 height 18
click at [551, 162] on panel-main-section "[DATE] Rent for $3,734.98 Future Add tag" at bounding box center [514, 133] width 533 height 65
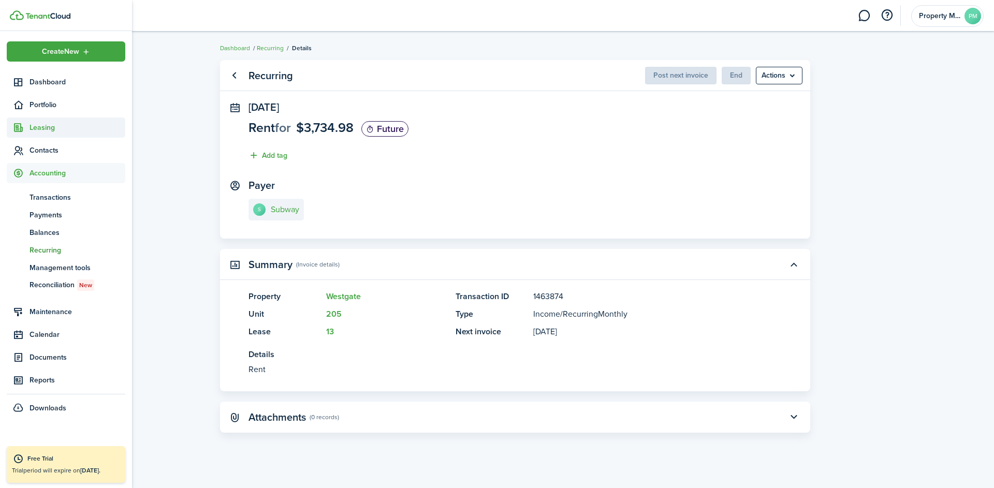
click at [49, 126] on span "Leasing" at bounding box center [77, 127] width 96 height 11
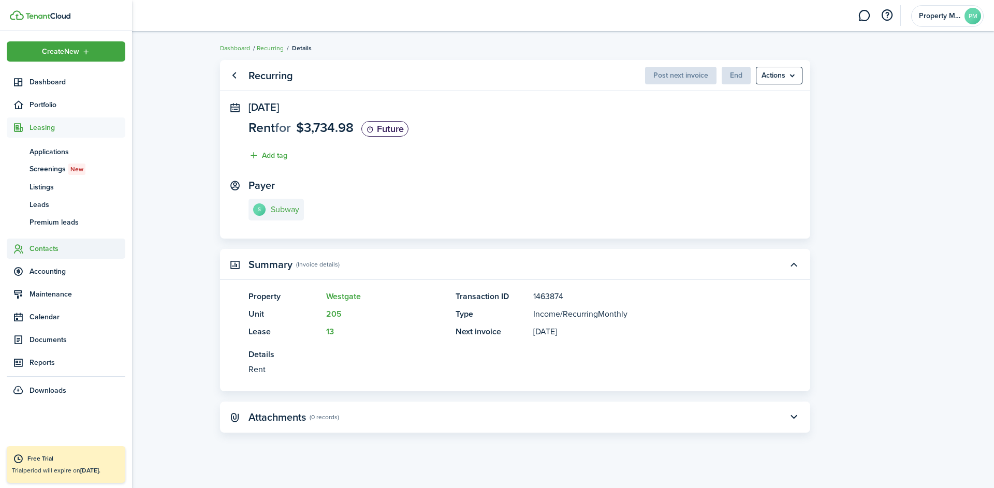
click at [55, 251] on span "Contacts" at bounding box center [77, 248] width 96 height 11
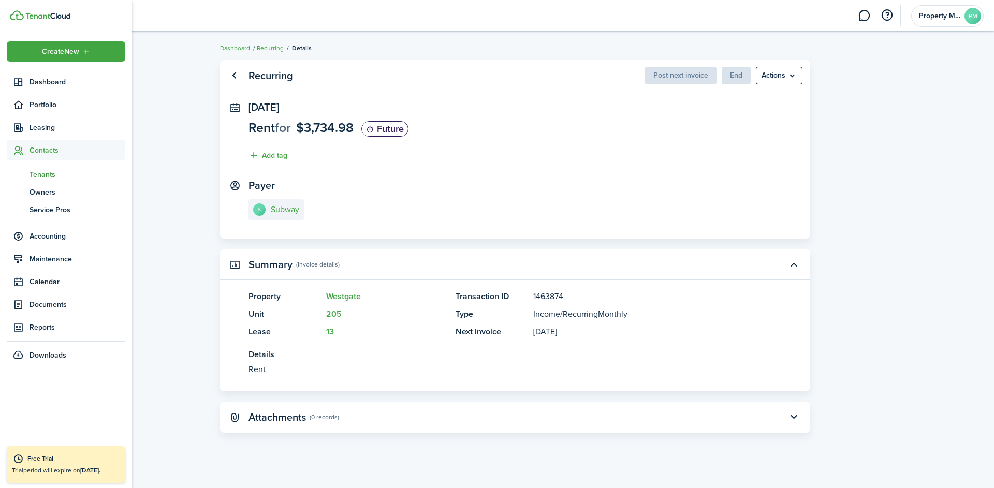
click at [45, 176] on span "Tenants" at bounding box center [77, 174] width 96 height 11
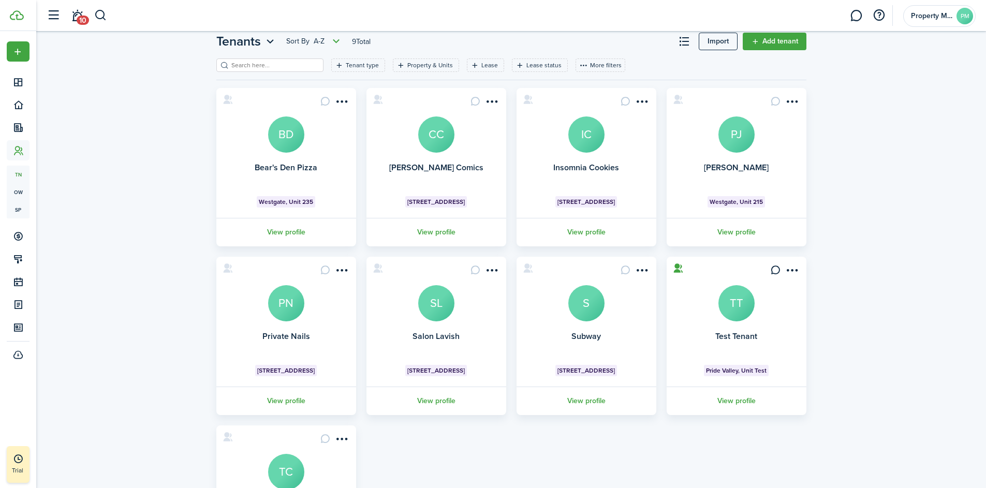
scroll to position [131, 0]
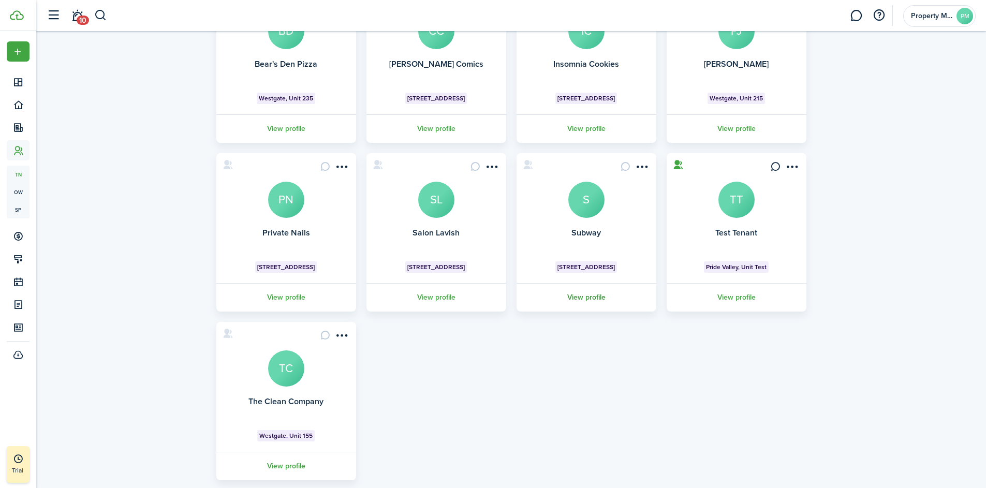
click at [585, 298] on link "View profile" at bounding box center [586, 297] width 143 height 28
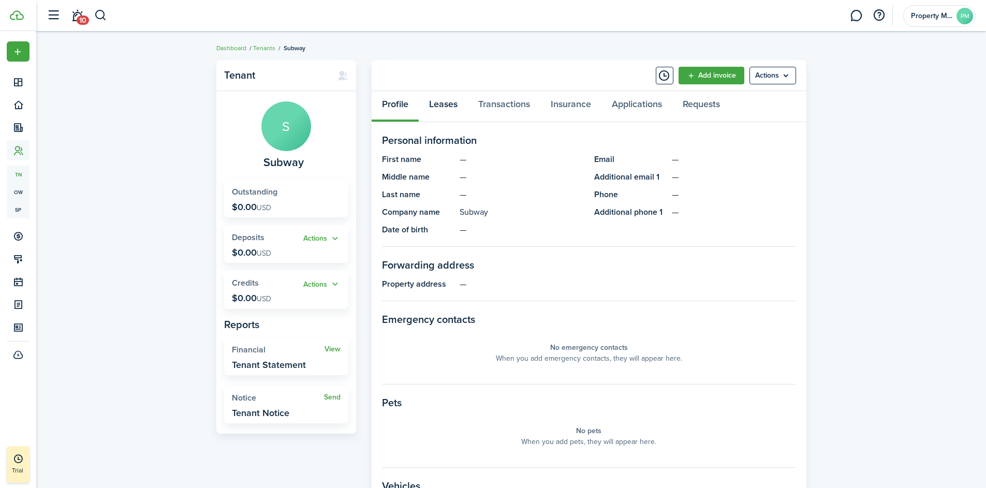
click at [438, 109] on link "Leases" at bounding box center [443, 106] width 49 height 31
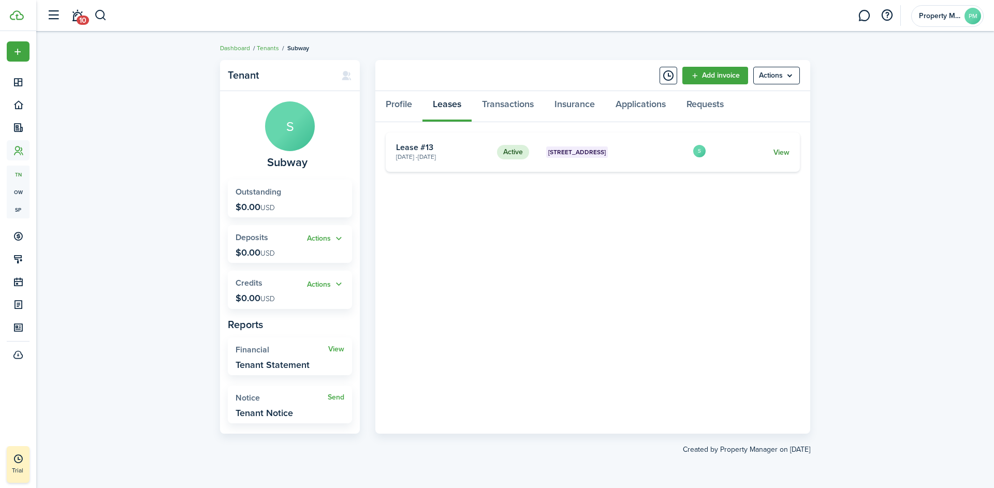
click at [784, 151] on link "View" at bounding box center [781, 152] width 16 height 11
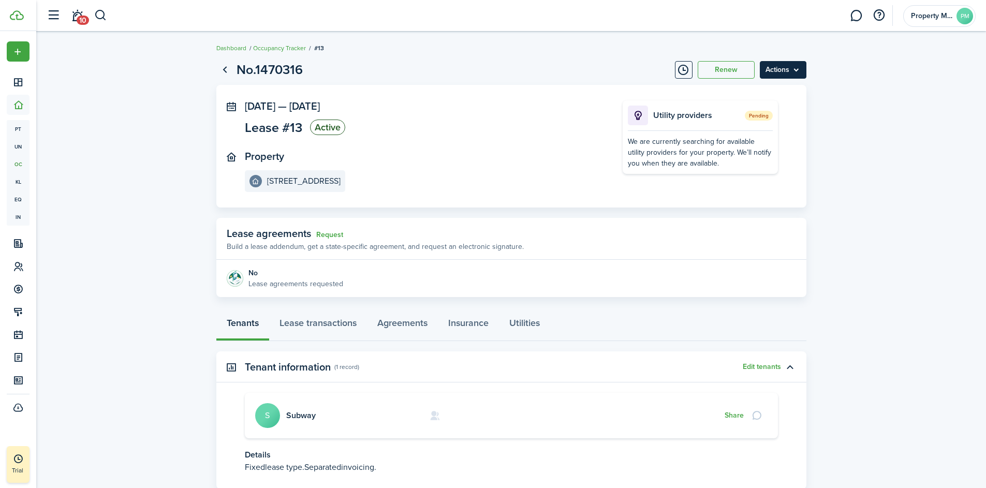
click at [790, 73] on menu-btn "Actions" at bounding box center [783, 70] width 47 height 18
click at [746, 145] on button "Delete" at bounding box center [761, 147] width 91 height 18
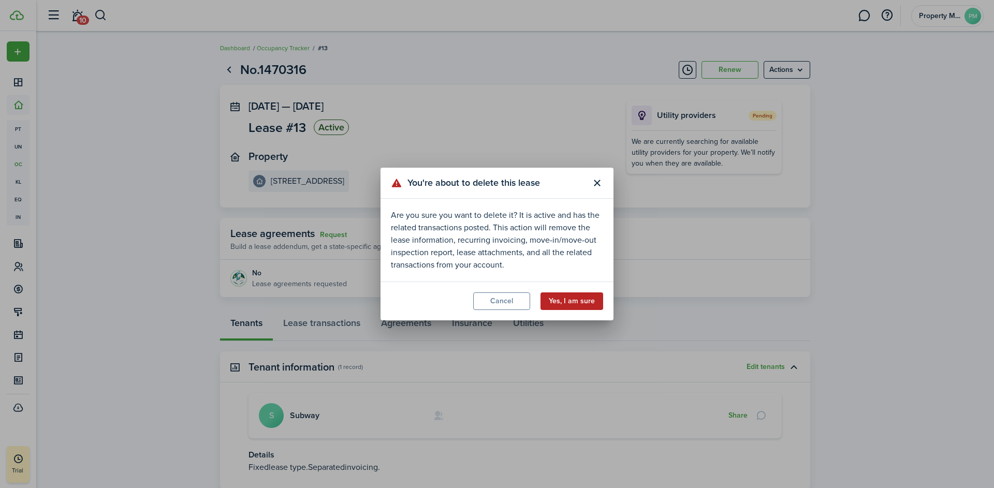
click at [564, 304] on button "Yes, I am sure" at bounding box center [571, 301] width 63 height 18
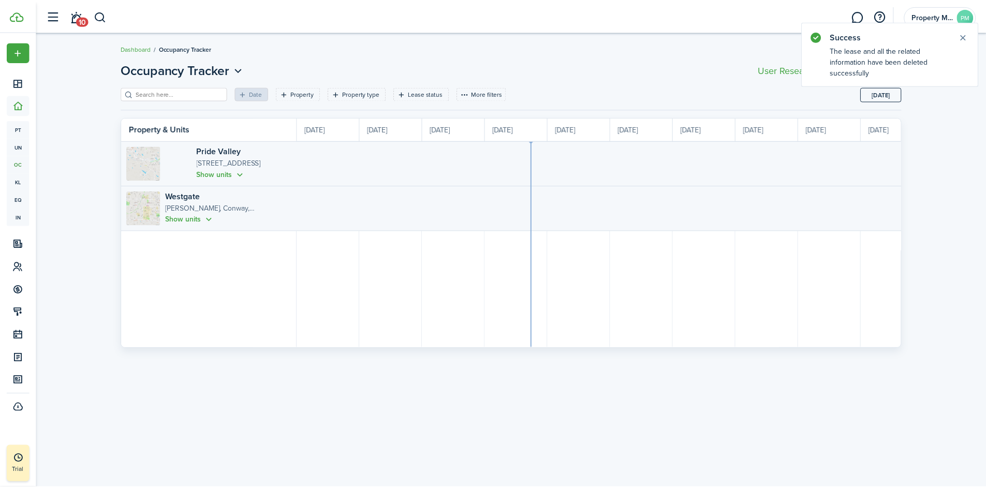
scroll to position [0, 189]
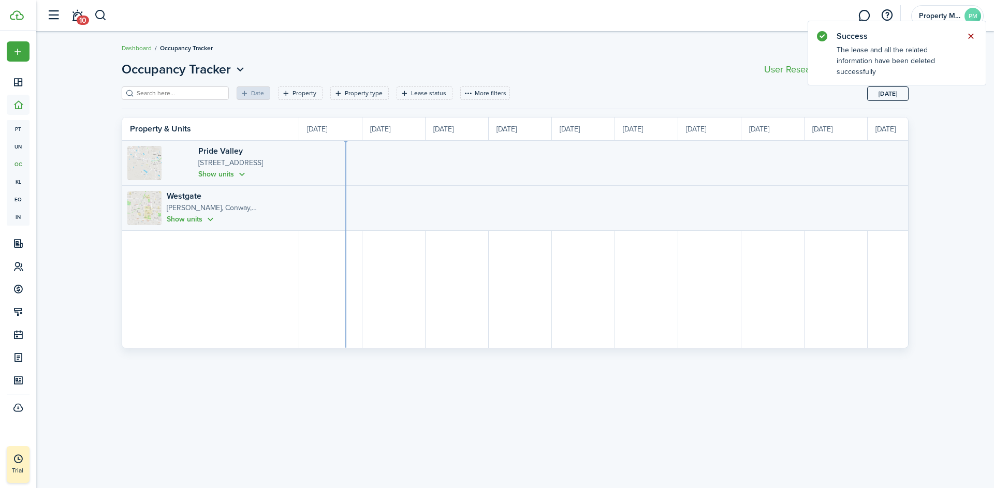
click at [974, 36] on button "Close notify" at bounding box center [970, 36] width 14 height 14
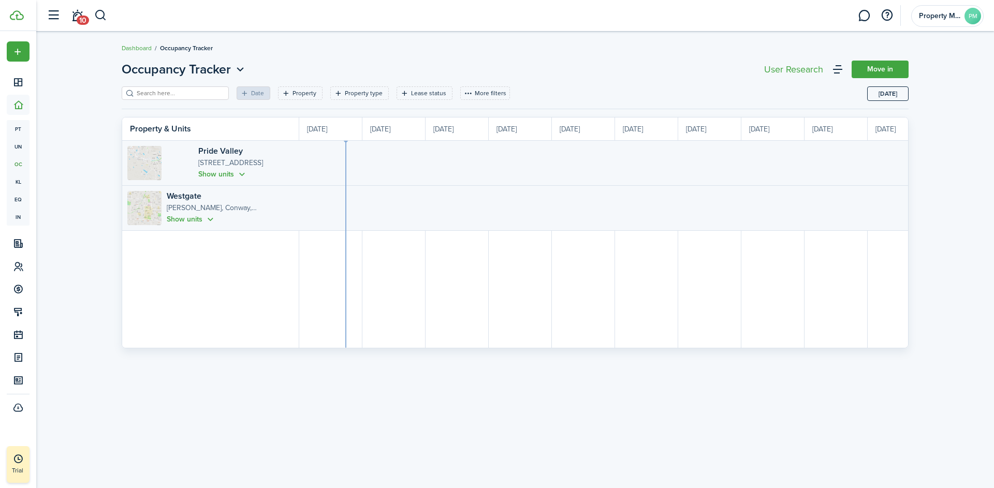
click at [74, 262] on div "Occupancy Tracker Move in Date Property Property type Lease status More filters…" at bounding box center [514, 260] width 957 height 410
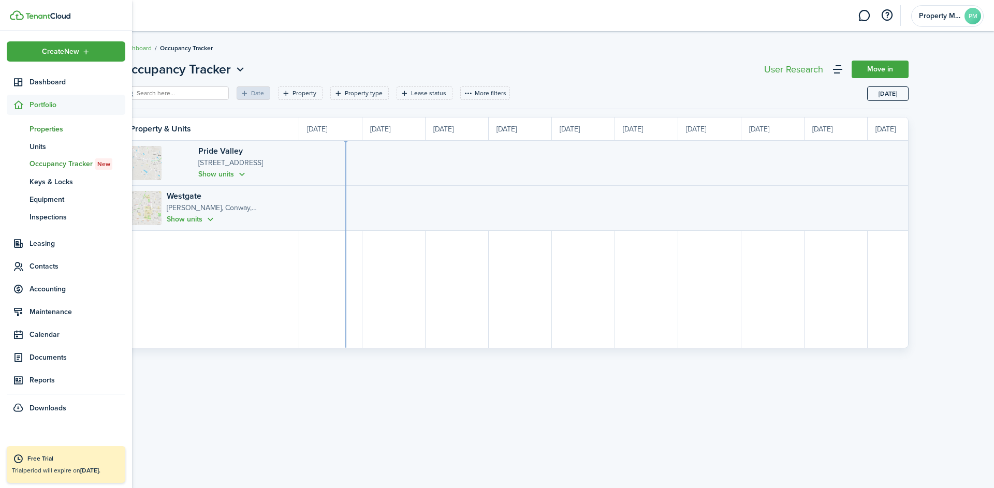
click at [49, 129] on span "Properties" at bounding box center [77, 129] width 96 height 11
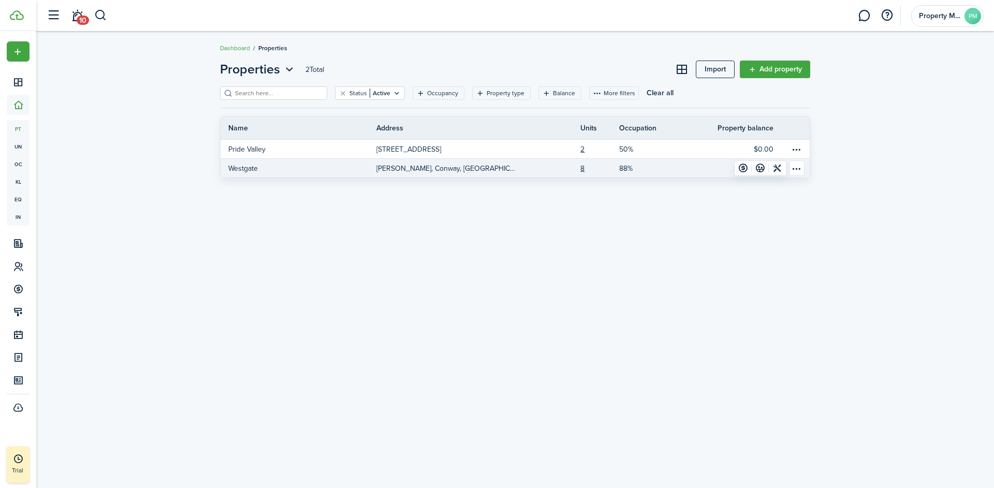
click at [441, 170] on p "[PERSON_NAME], Conway, [GEOGRAPHIC_DATA], 72034, [GEOGRAPHIC_DATA]" at bounding box center [446, 168] width 140 height 11
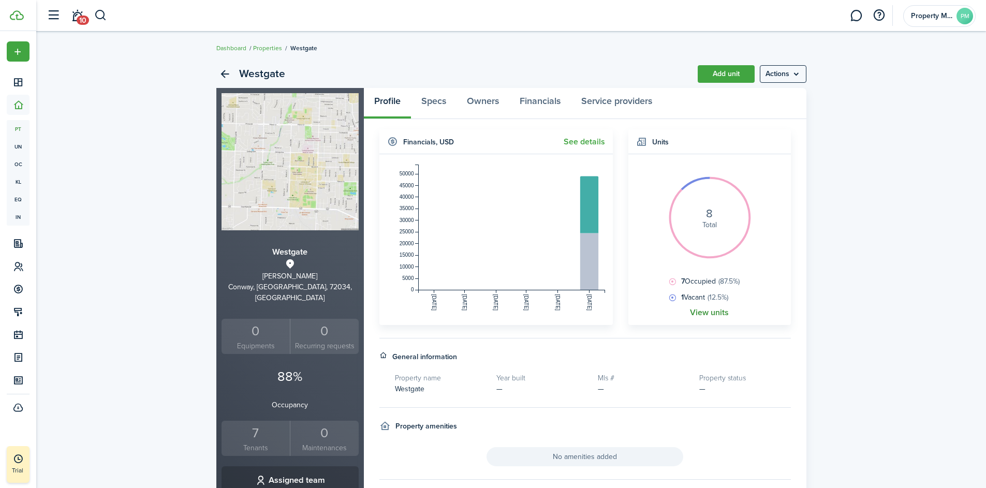
click at [715, 309] on link "View units" at bounding box center [709, 312] width 39 height 9
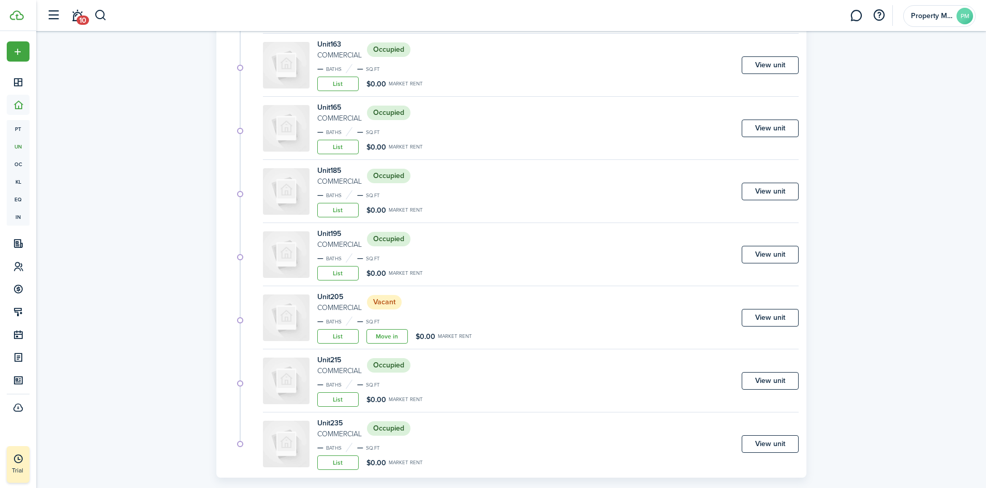
scroll to position [223, 0]
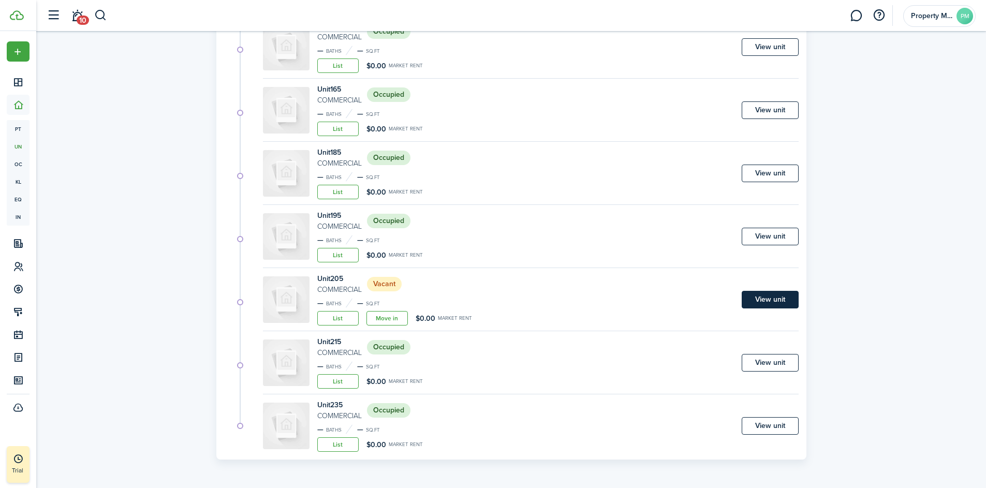
click at [773, 297] on link "View unit" at bounding box center [770, 300] width 57 height 18
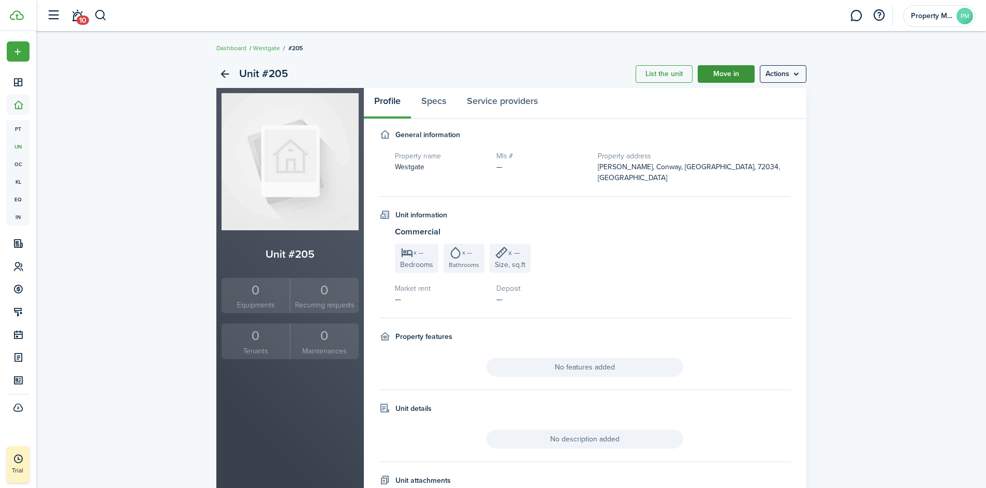
click at [716, 77] on link "Move in" at bounding box center [726, 74] width 57 height 18
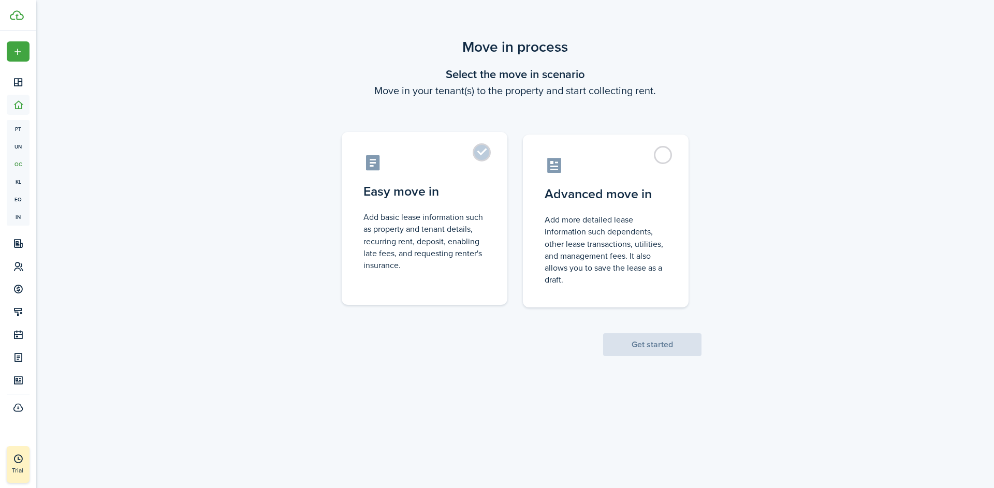
click at [468, 156] on control-radio-card-icon at bounding box center [424, 163] width 122 height 18
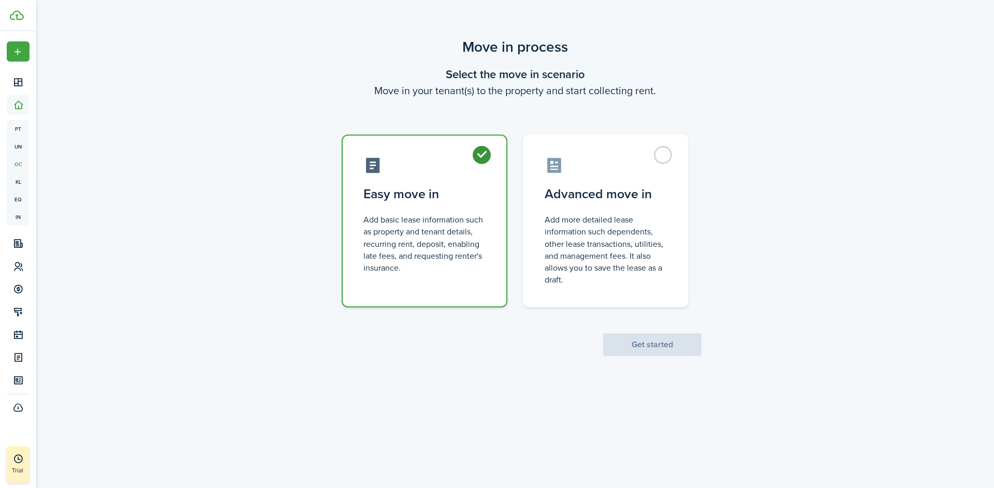
radio input "true"
click at [673, 343] on button "Get started" at bounding box center [652, 344] width 98 height 23
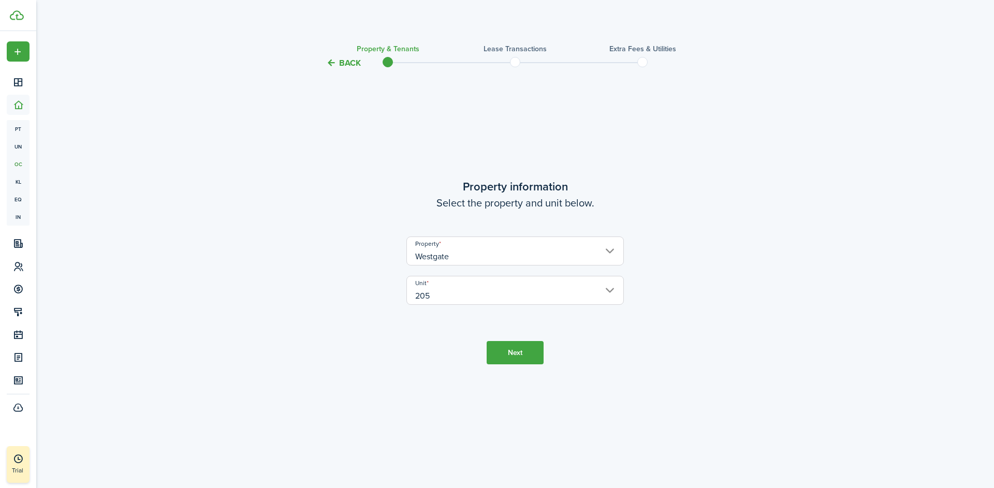
click at [519, 353] on button "Next" at bounding box center [514, 352] width 57 height 23
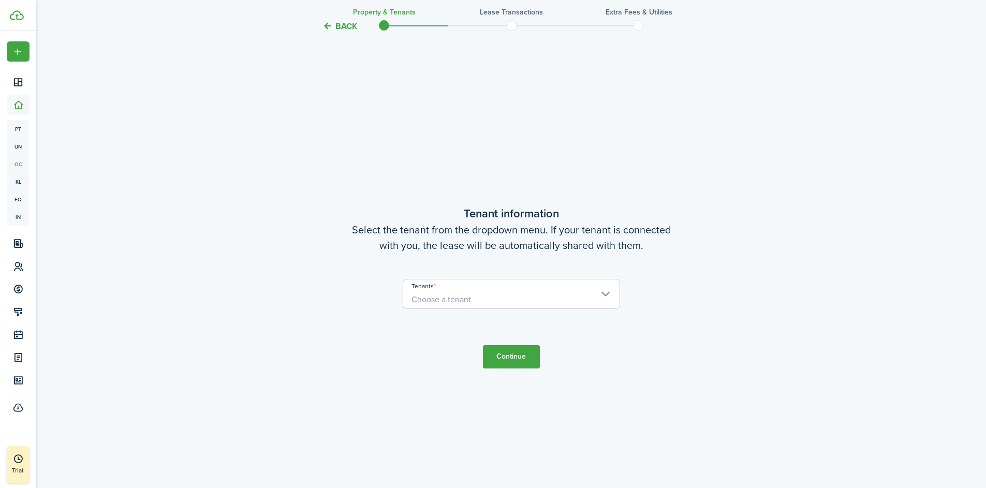
scroll to position [418, 0]
click at [500, 301] on span "Choose a tenant" at bounding box center [511, 299] width 216 height 18
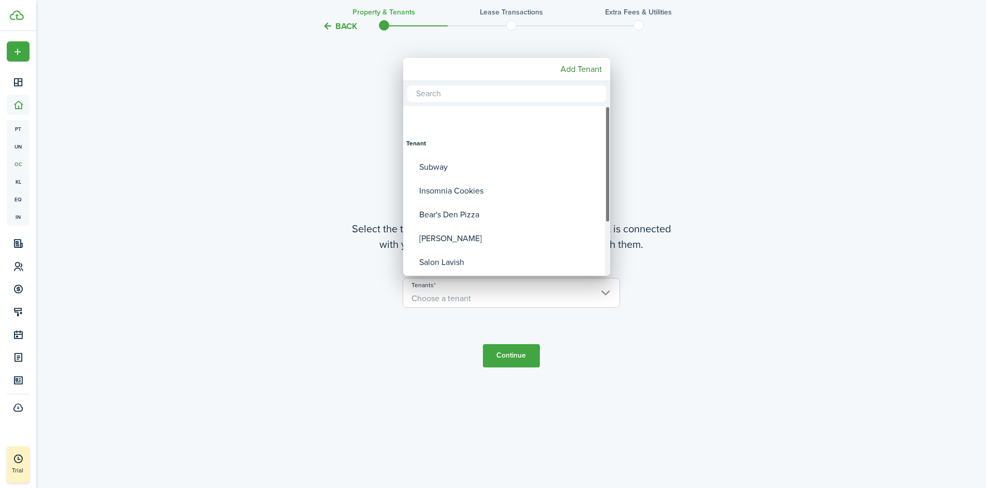
drag, startPoint x: 608, startPoint y: 250, endPoint x: 610, endPoint y: 165, distance: 84.9
click at [610, 165] on div "Tenant Subway Insomnia Cookies Bear's Den Pizza [PERSON_NAME] Salon Lavish Priv…" at bounding box center [493, 244] width 986 height 488
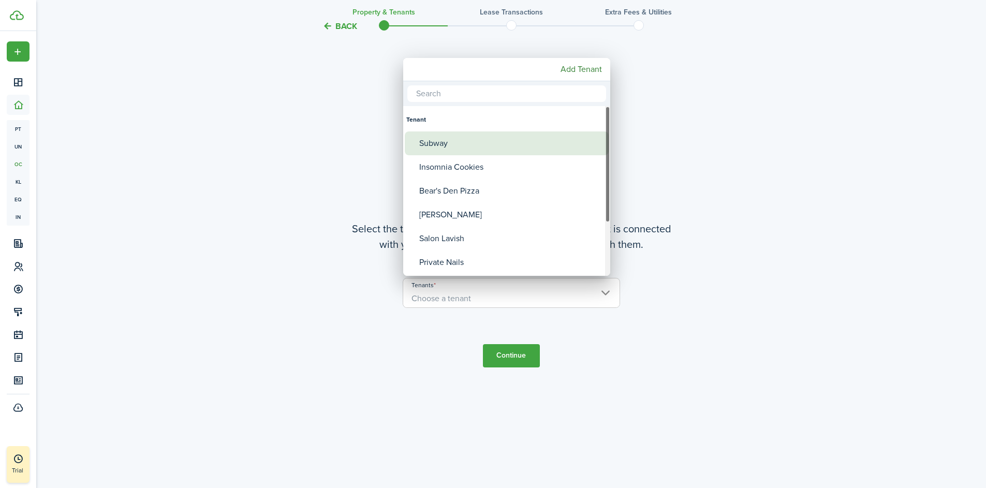
click at [472, 147] on div "Subway" at bounding box center [510, 143] width 183 height 24
type input "Subway"
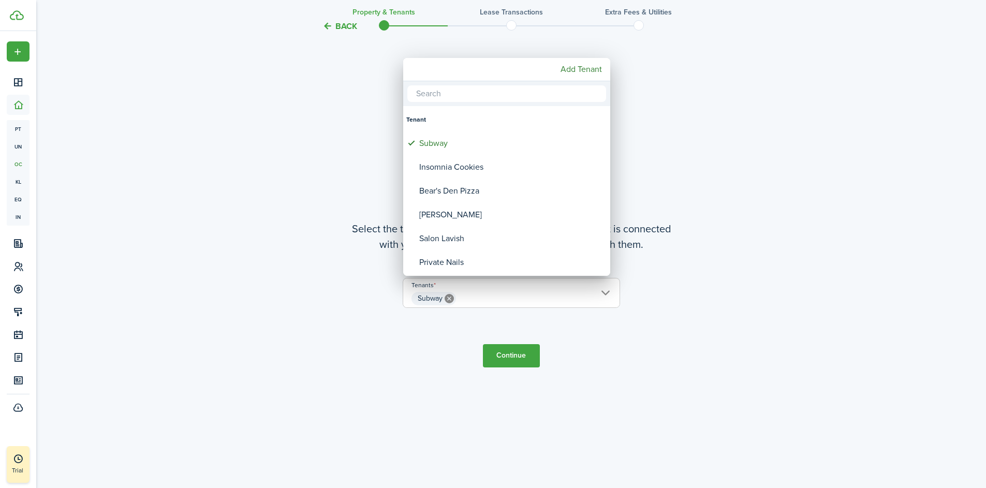
click at [517, 354] on div at bounding box center [492, 244] width 1151 height 654
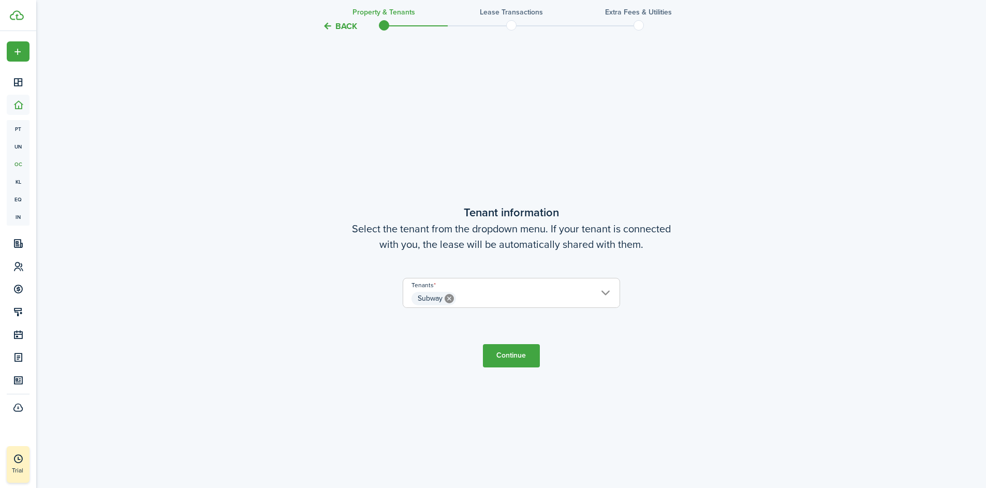
click at [517, 354] on button "Continue" at bounding box center [511, 355] width 57 height 23
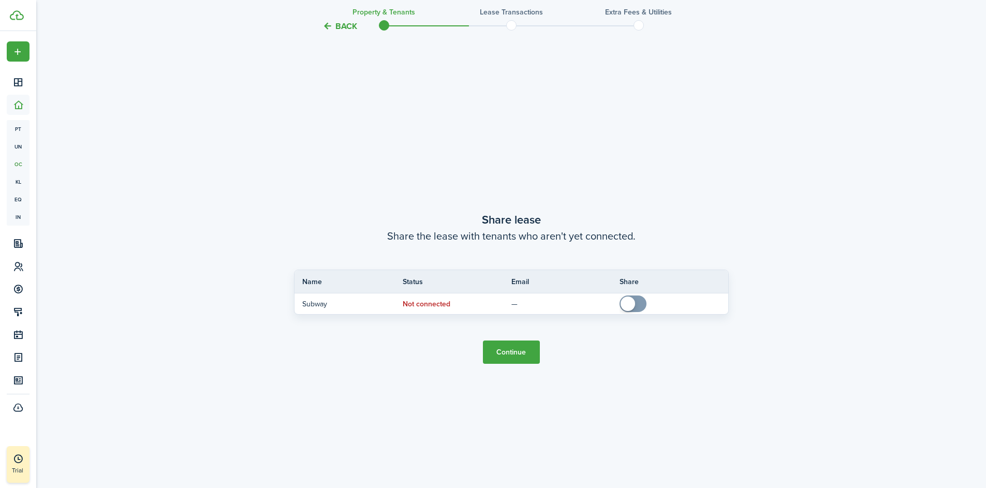
scroll to position [906, 0]
click at [512, 349] on button "Continue" at bounding box center [511, 349] width 57 height 23
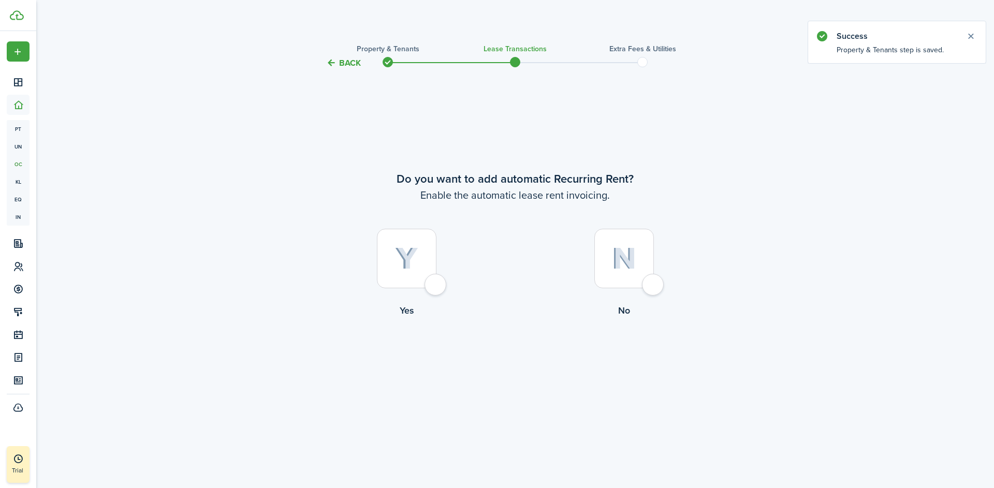
click at [436, 287] on div at bounding box center [407, 259] width 60 height 60
radio input "true"
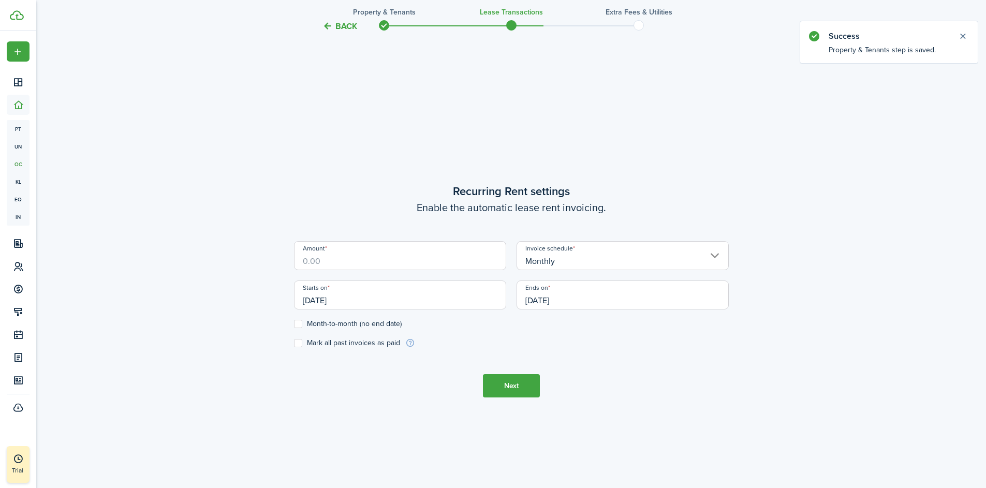
scroll to position [418, 0]
click at [348, 257] on input "Amount" at bounding box center [400, 250] width 212 height 29
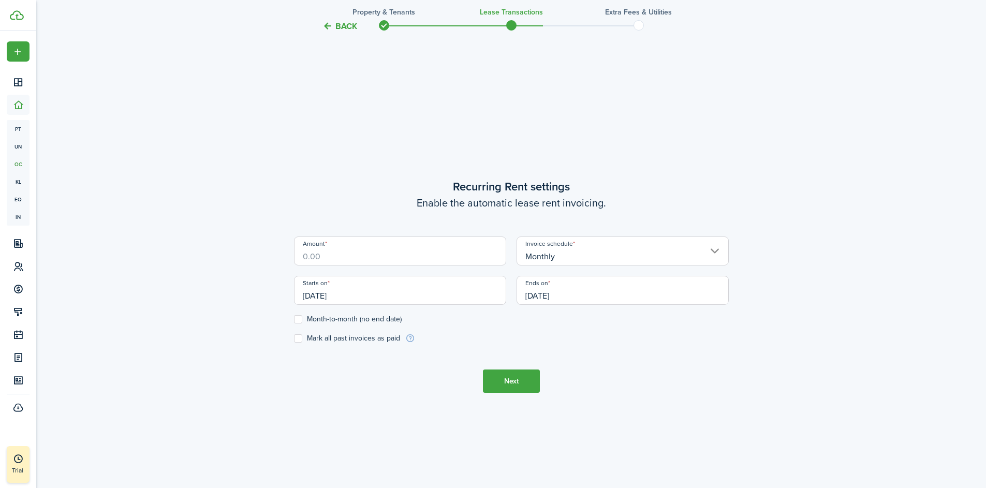
click at [312, 254] on input "Amount" at bounding box center [400, 250] width 212 height 29
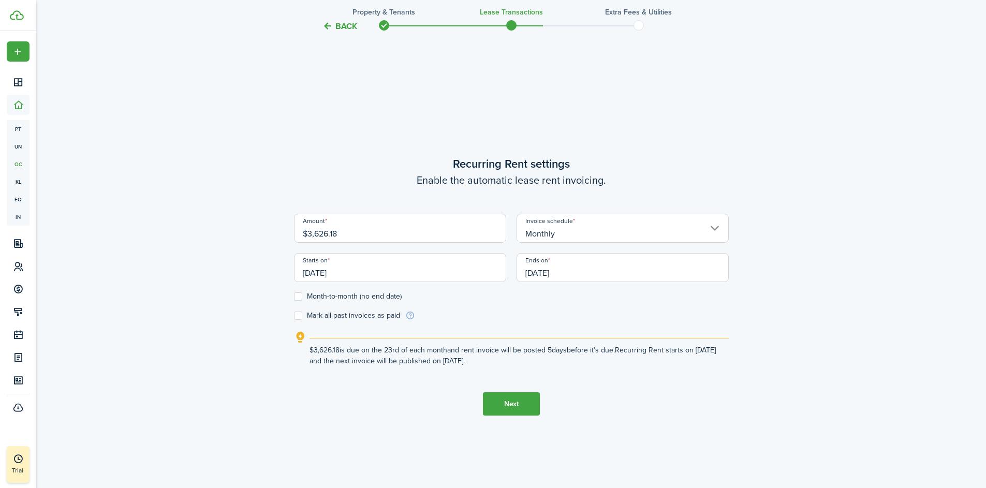
click at [448, 276] on input "[DATE]" at bounding box center [400, 267] width 212 height 29
type input "$3,626.18"
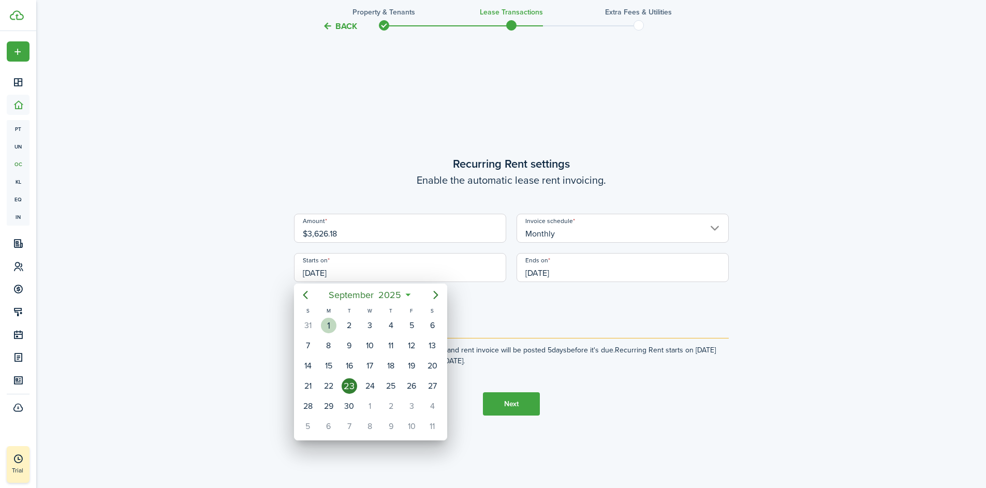
click at [328, 323] on div "1" at bounding box center [329, 326] width 16 height 16
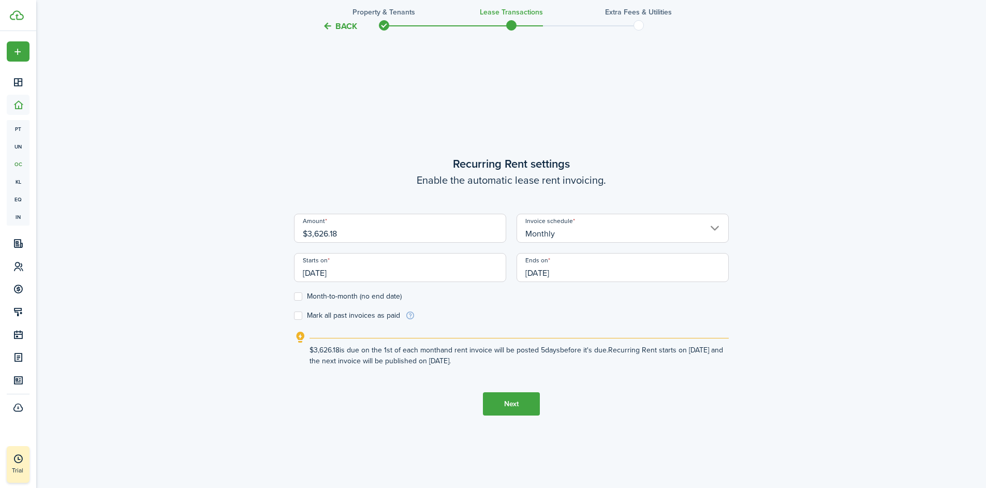
type input "[DATE]"
click at [595, 273] on input "[DATE]" at bounding box center [622, 267] width 212 height 29
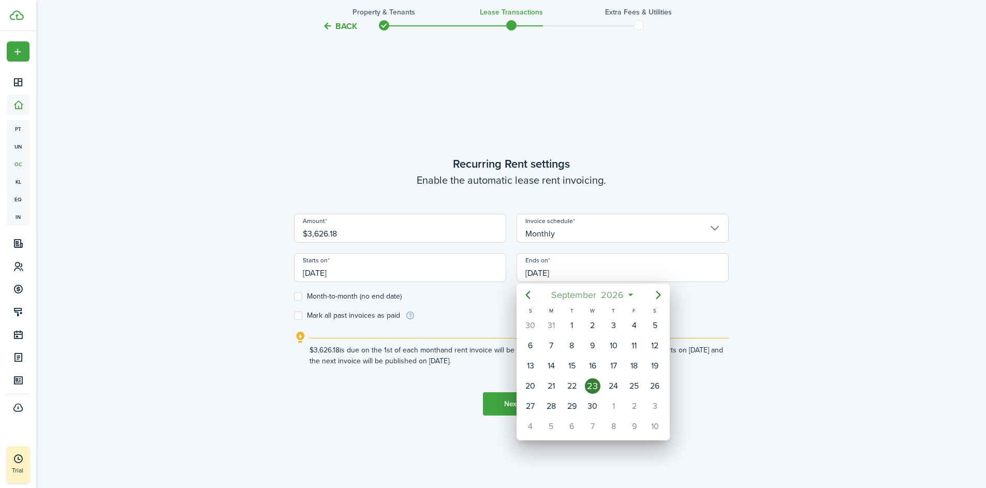
click at [624, 295] on span "2026" at bounding box center [612, 295] width 27 height 19
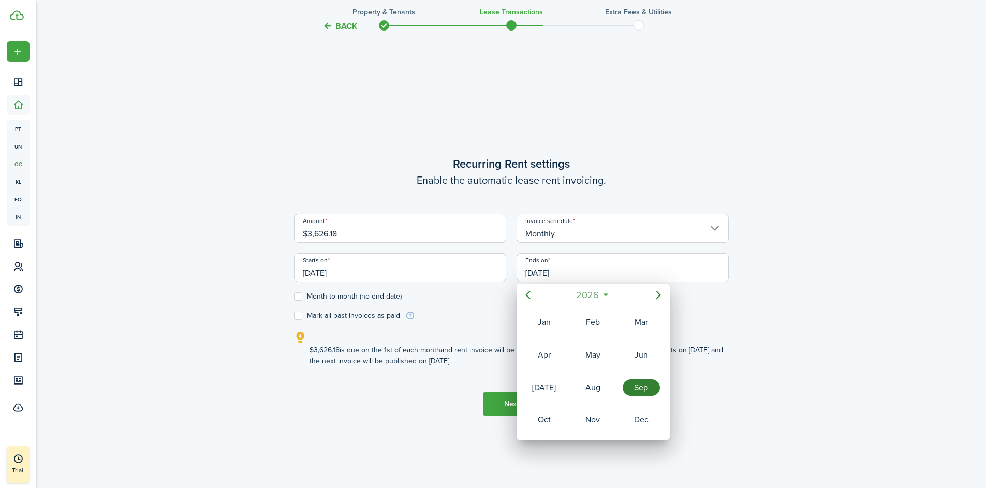
click at [589, 297] on span "2026" at bounding box center [587, 295] width 27 height 19
click at [653, 292] on icon "Next page" at bounding box center [658, 295] width 12 height 12
click at [543, 319] on div "2030" at bounding box center [543, 322] width 37 height 17
click at [644, 384] on div "Sep" at bounding box center [641, 387] width 37 height 17
click at [553, 406] on div "30" at bounding box center [551, 406] width 16 height 16
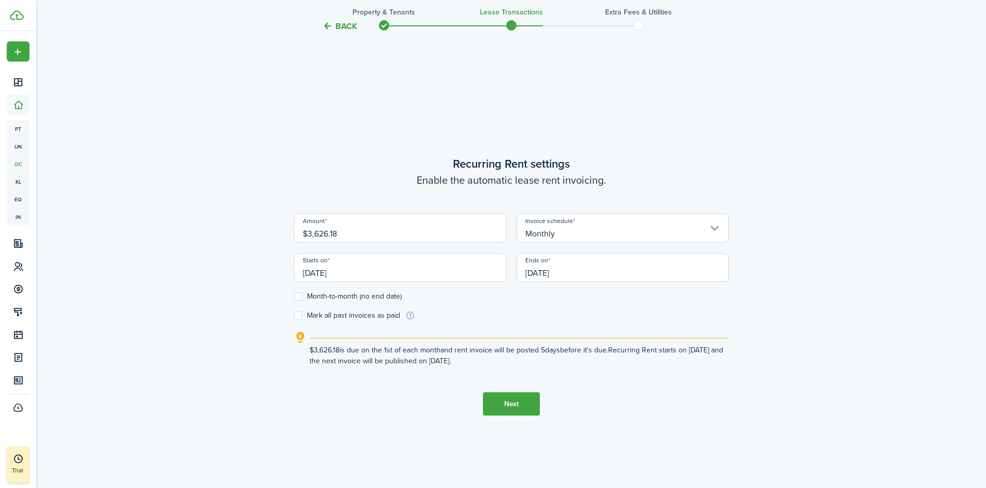
type input "[DATE]"
click at [297, 316] on label "Mark all past invoices as paid" at bounding box center [347, 316] width 106 height 8
click at [294, 316] on input "Mark all past invoices as paid" at bounding box center [293, 316] width 1 height 1
click at [298, 316] on label "Mark all past invoices as paid" at bounding box center [347, 316] width 106 height 8
click at [294, 316] on input "Mark all past invoices as paid" at bounding box center [293, 316] width 1 height 1
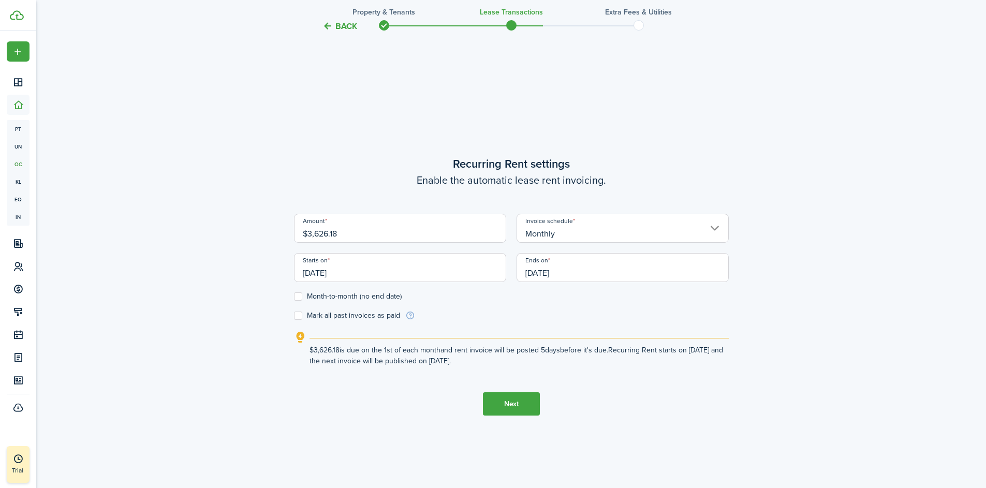
checkbox input "false"
click at [350, 233] on input "$3,626.18" at bounding box center [400, 228] width 212 height 29
type input "$3,734.97"
click at [296, 316] on label "Mark all past invoices as paid" at bounding box center [347, 316] width 106 height 8
click at [294, 316] on input "Mark all past invoices as paid" at bounding box center [293, 316] width 1 height 1
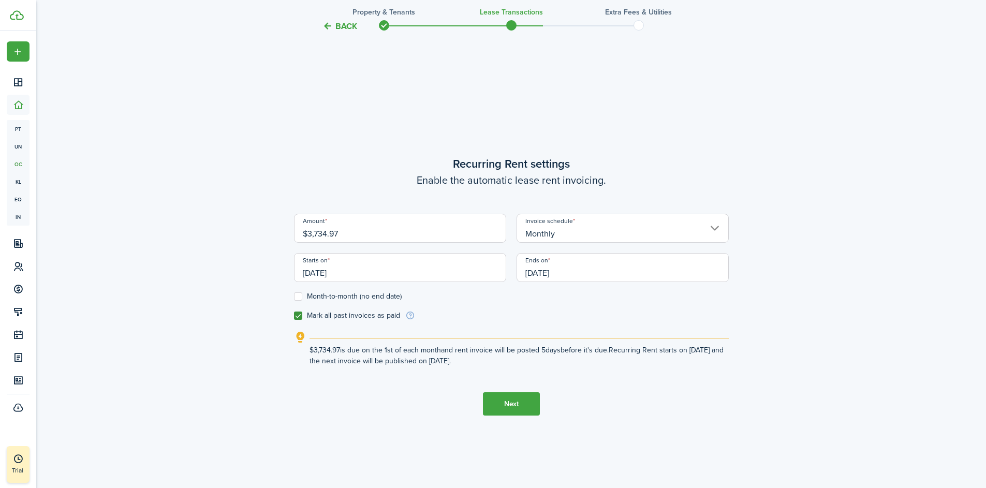
checkbox input "true"
click at [516, 408] on button "Next" at bounding box center [511, 403] width 57 height 23
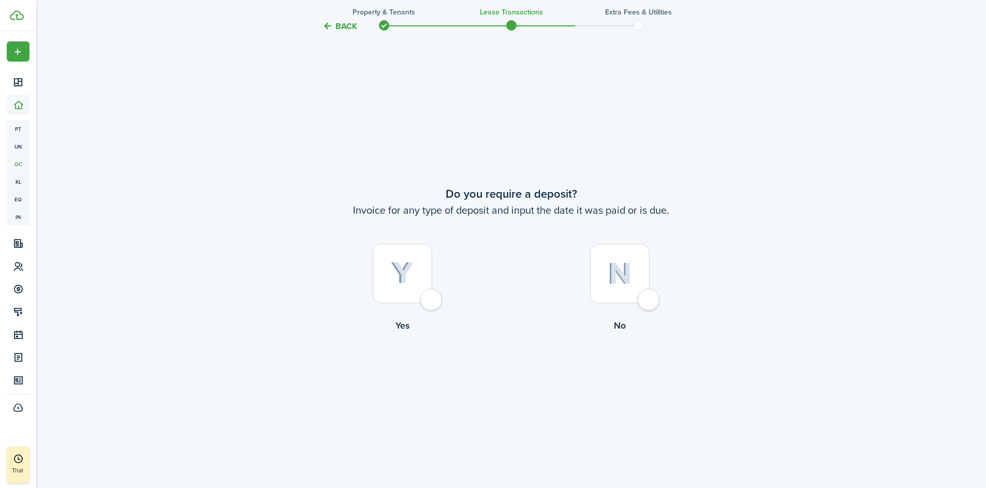
scroll to position [906, 0]
click at [644, 303] on div at bounding box center [620, 273] width 60 height 60
radio input "true"
click at [427, 302] on div at bounding box center [403, 274] width 60 height 60
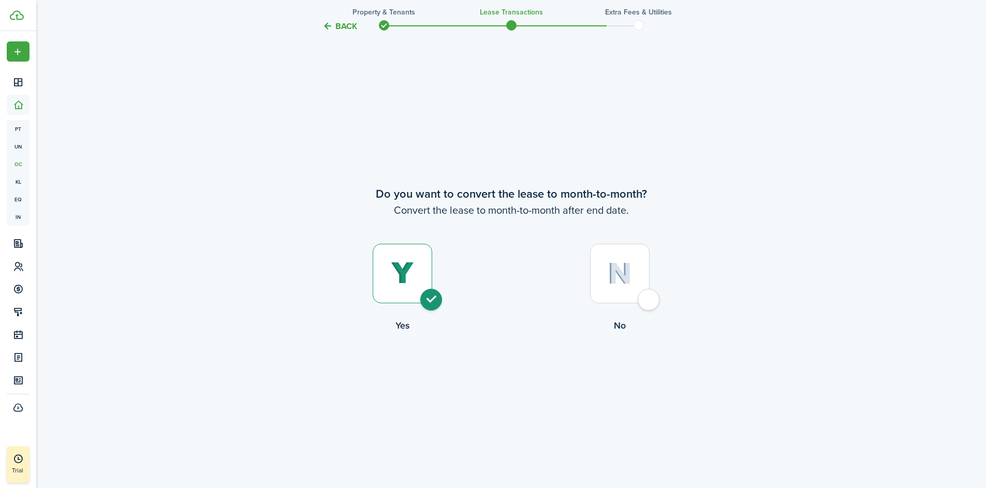
radio input "true"
click at [519, 373] on button "Continue" at bounding box center [511, 374] width 57 height 23
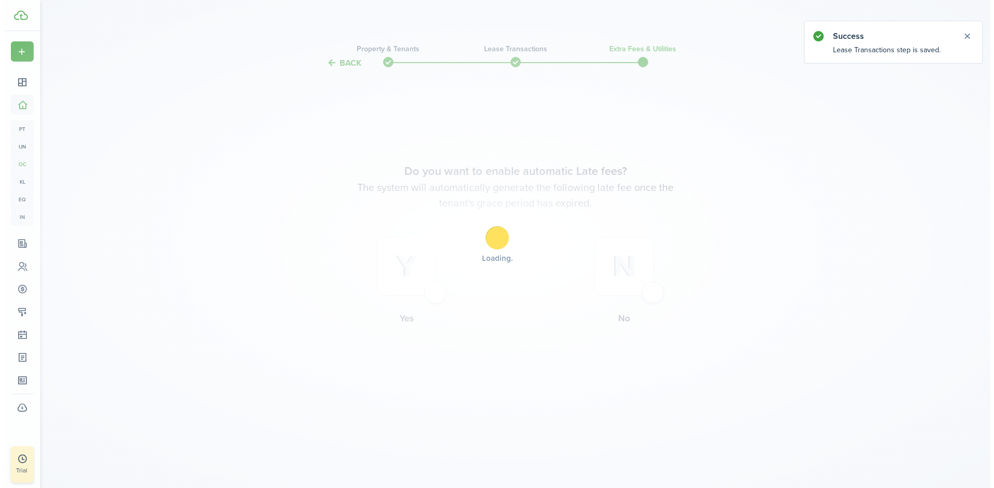
scroll to position [0, 0]
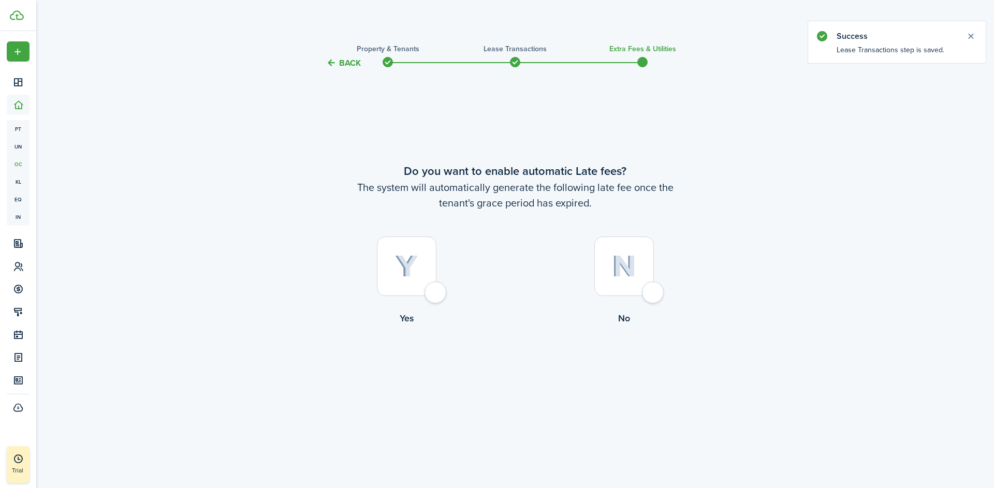
click at [420, 293] on div at bounding box center [407, 266] width 60 height 60
radio input "true"
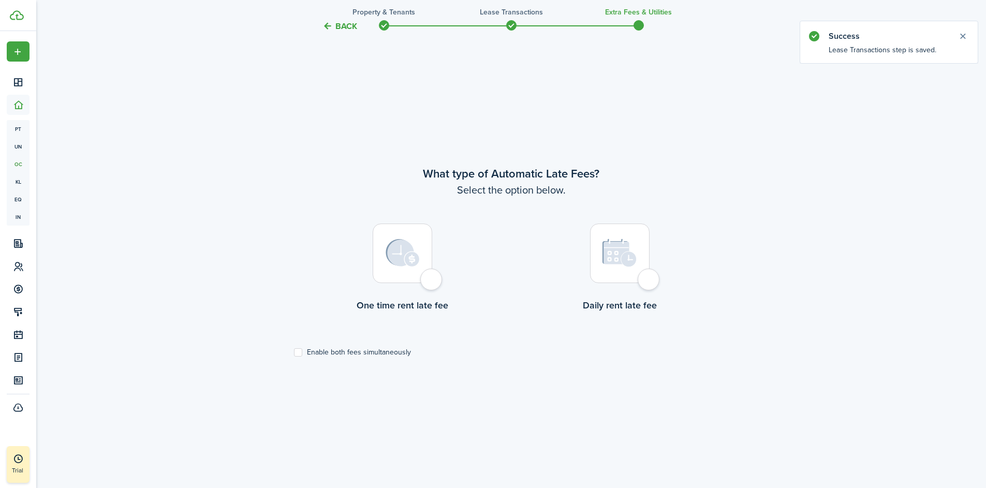
click at [432, 282] on div at bounding box center [403, 254] width 60 height 60
radio input "true"
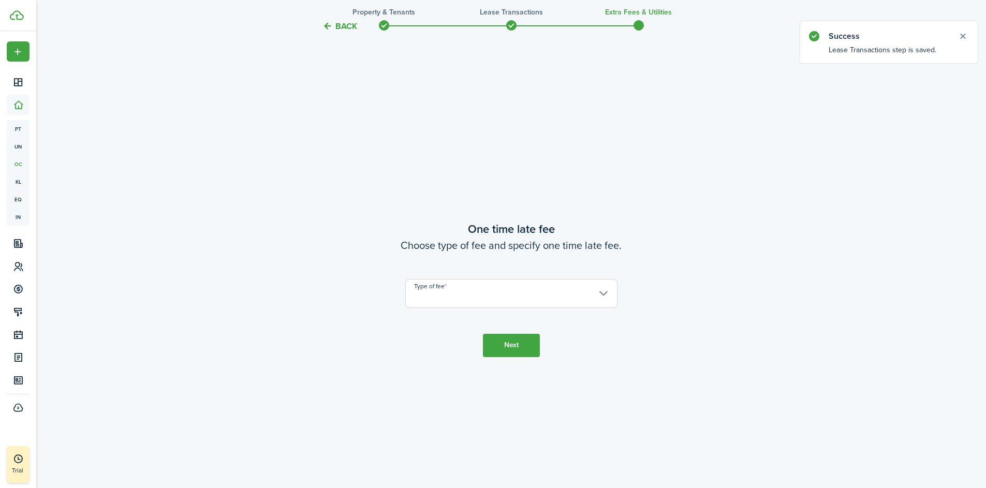
scroll to position [906, 0]
click at [448, 290] on input "Type of fee" at bounding box center [511, 290] width 212 height 29
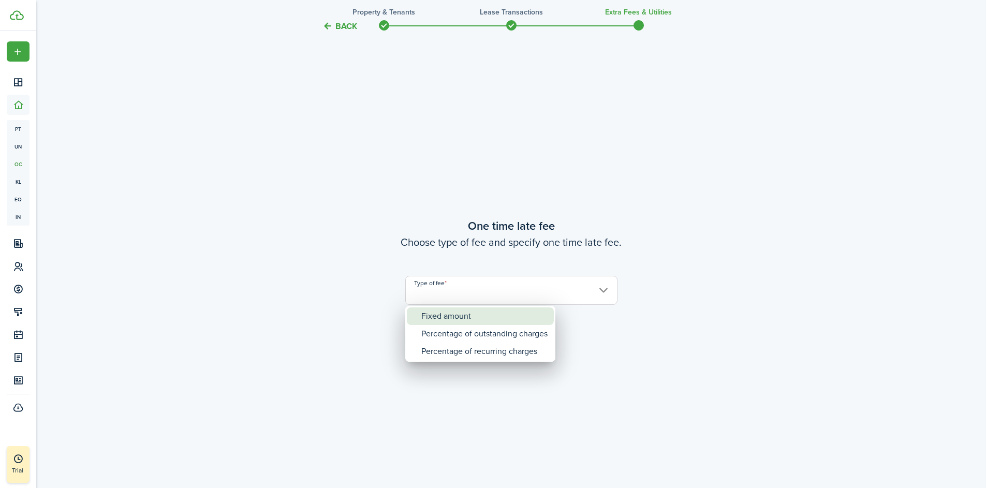
click at [457, 319] on div "Fixed amount" at bounding box center [484, 316] width 126 height 18
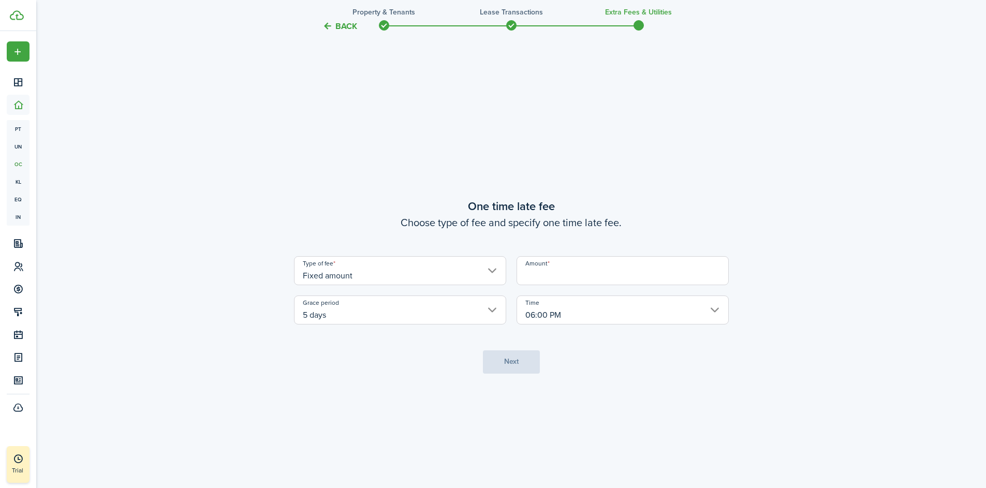
click at [480, 278] on input "Fixed amount" at bounding box center [400, 270] width 212 height 29
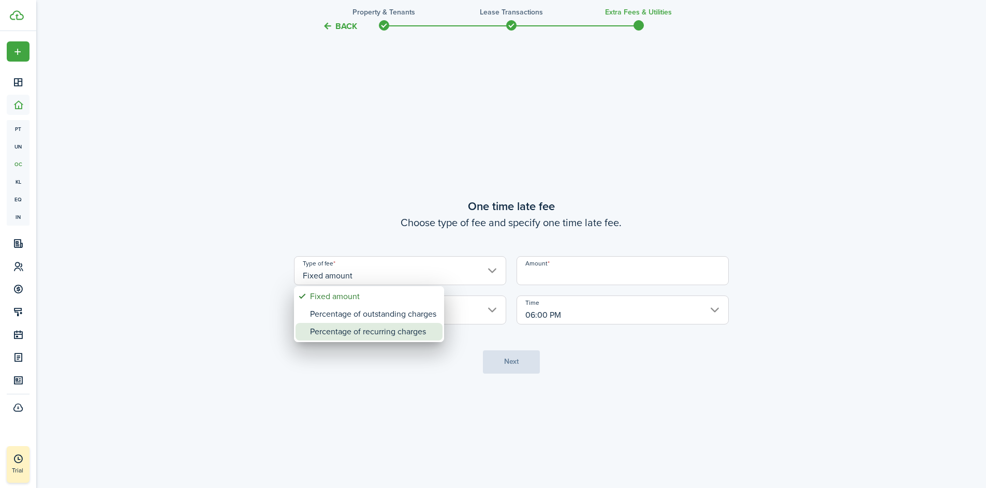
click at [413, 331] on div "Percentage of recurring charges" at bounding box center [373, 332] width 126 height 18
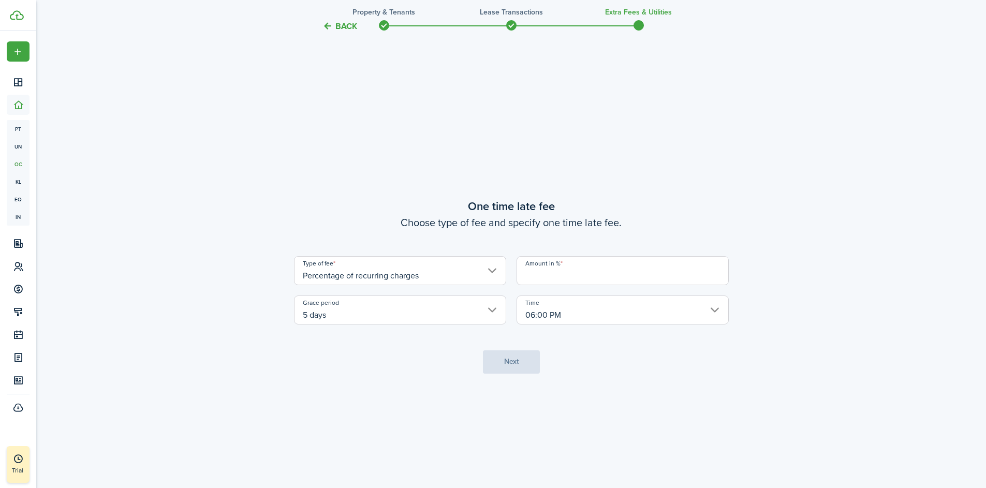
click at [474, 277] on input "Percentage of recurring charges" at bounding box center [400, 270] width 212 height 29
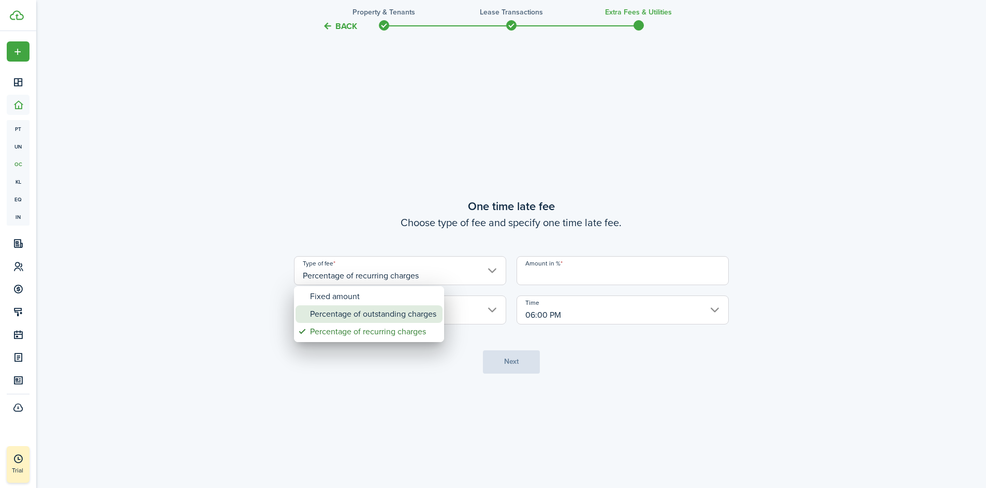
click at [425, 315] on div "Percentage of outstanding charges" at bounding box center [373, 314] width 126 height 18
type input "Percentage of outstanding charges"
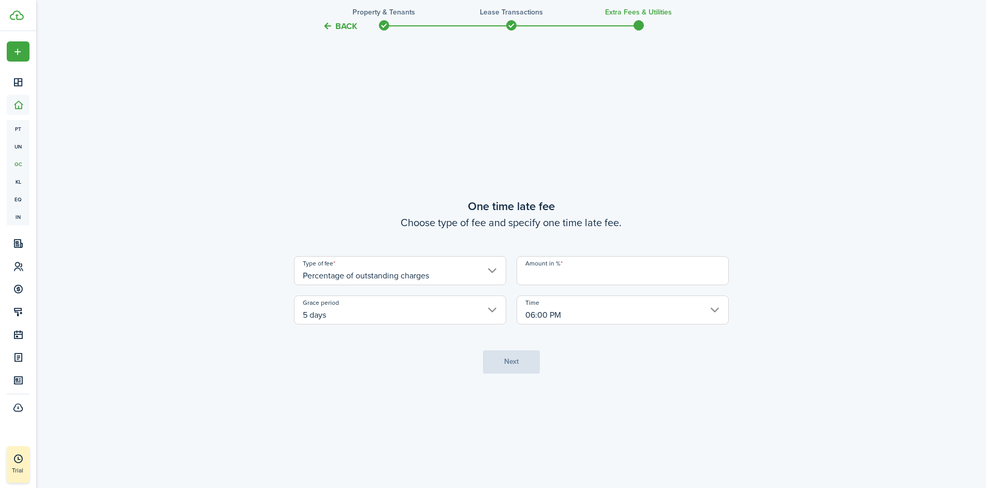
click at [539, 278] on input "Amount in %" at bounding box center [622, 270] width 212 height 29
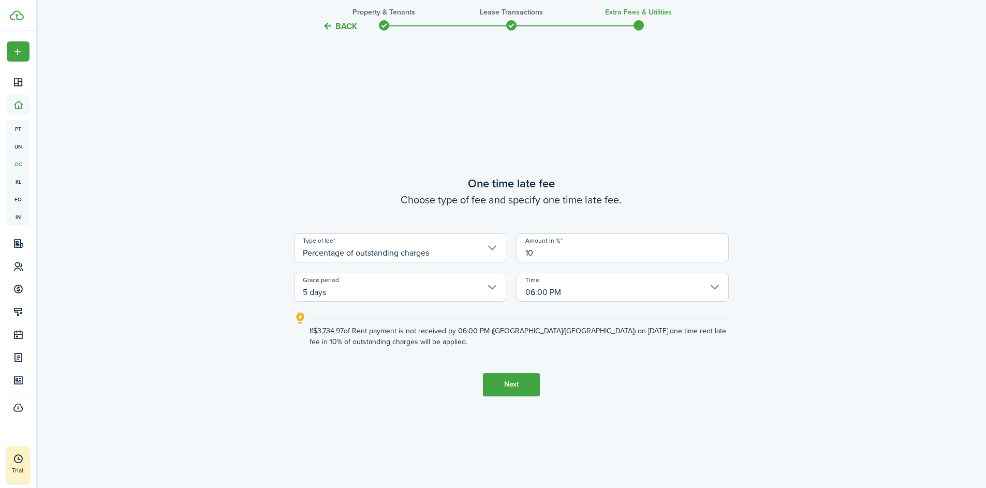
click at [476, 289] on input "5 days" at bounding box center [400, 287] width 212 height 29
type input "10"
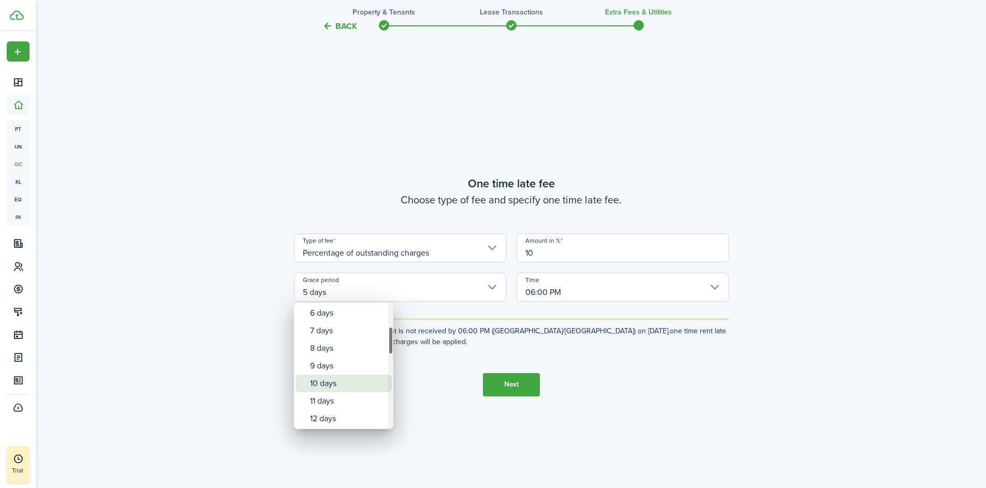
click at [327, 391] on div "10 days" at bounding box center [348, 384] width 76 height 18
type input "10 days"
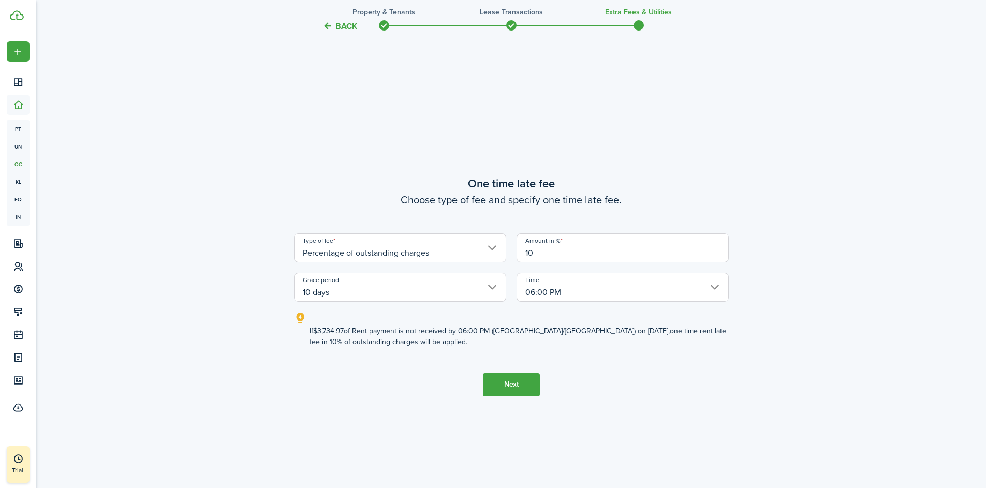
click at [522, 387] on button "Next" at bounding box center [511, 384] width 57 height 23
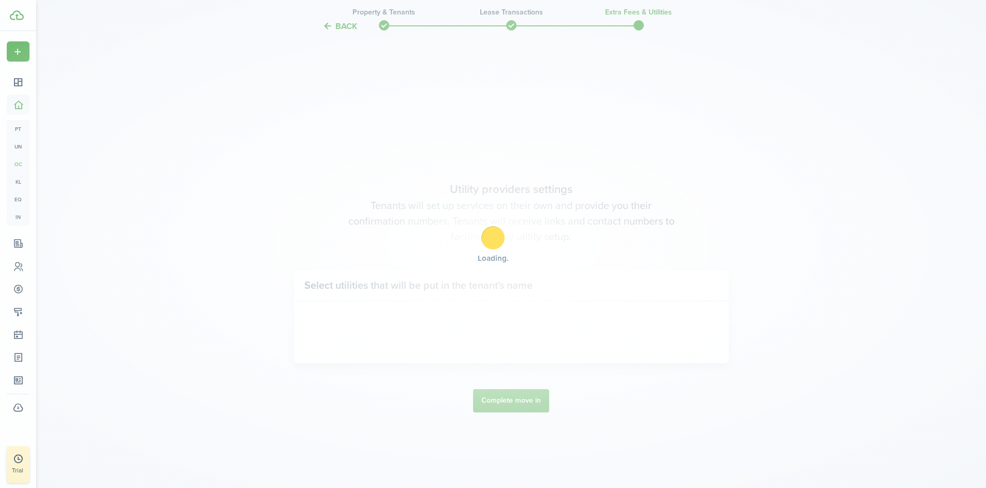
scroll to position [1394, 0]
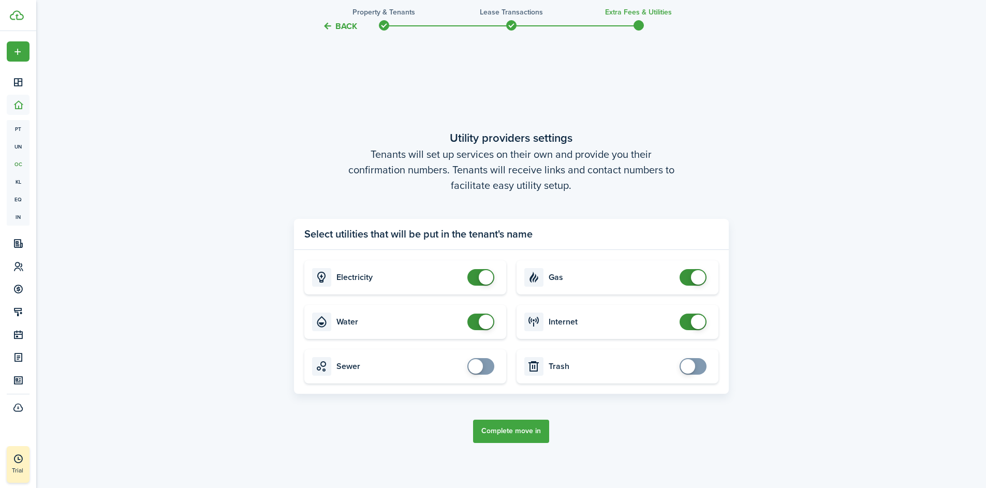
checkbox input "false"
click at [476, 282] on span at bounding box center [481, 277] width 10 height 17
checkbox input "false"
click at [482, 318] on span at bounding box center [486, 322] width 14 height 14
checkbox input "false"
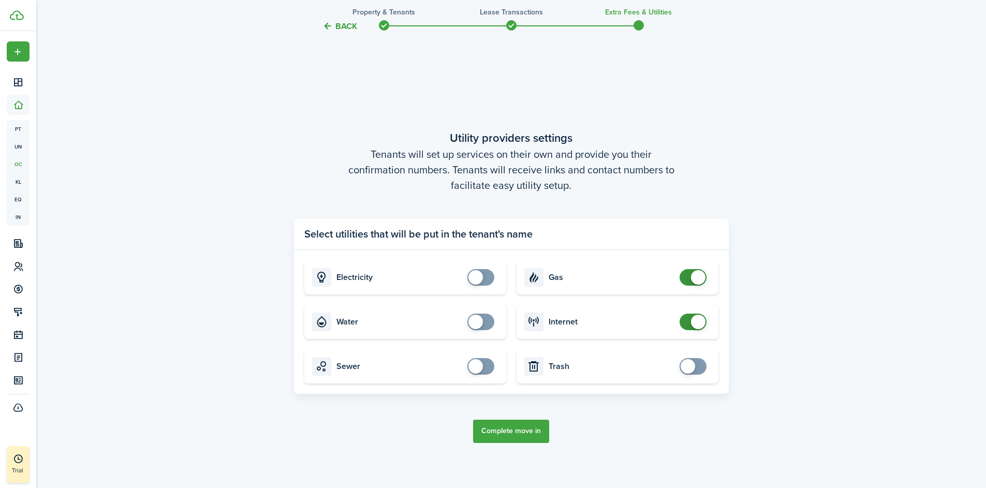
click at [690, 279] on span at bounding box center [693, 277] width 10 height 17
checkbox input "false"
click at [691, 319] on span at bounding box center [698, 322] width 14 height 14
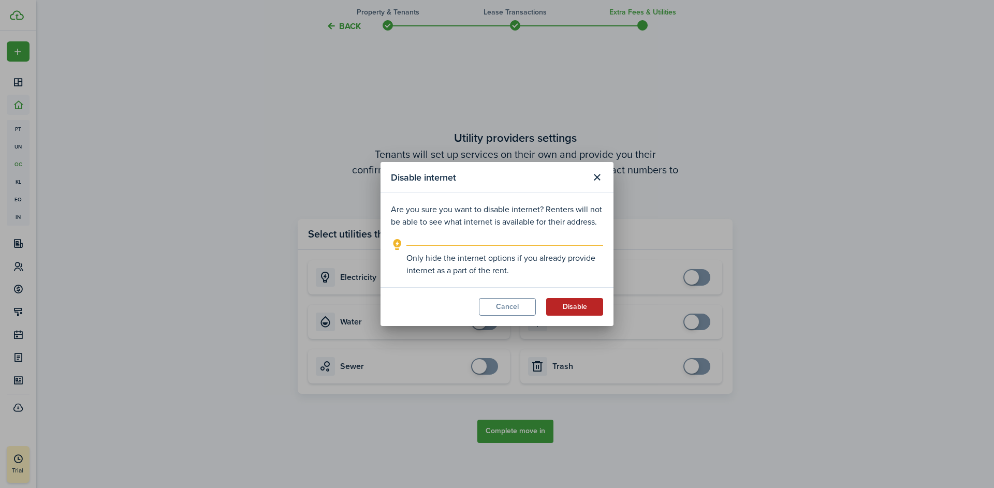
click at [579, 304] on button "Disable" at bounding box center [574, 307] width 57 height 18
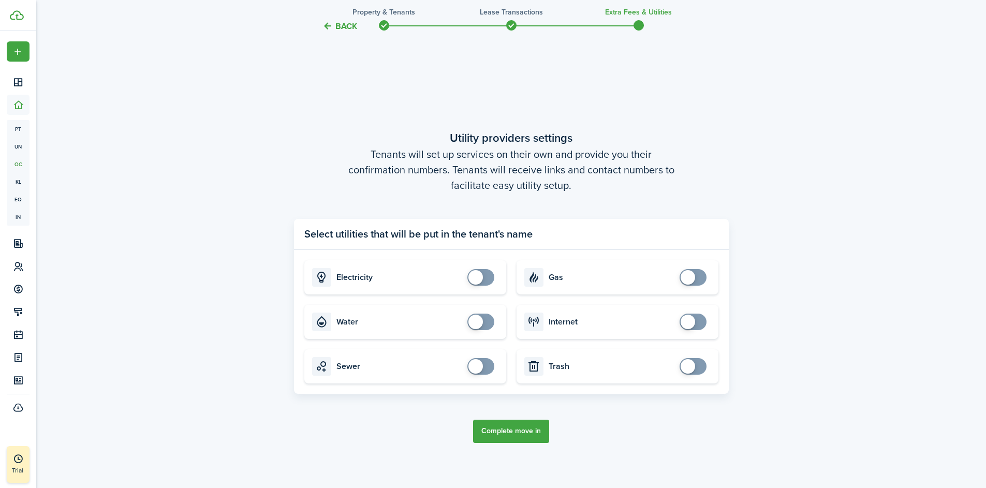
click at [523, 431] on button "Complete move in" at bounding box center [511, 431] width 76 height 23
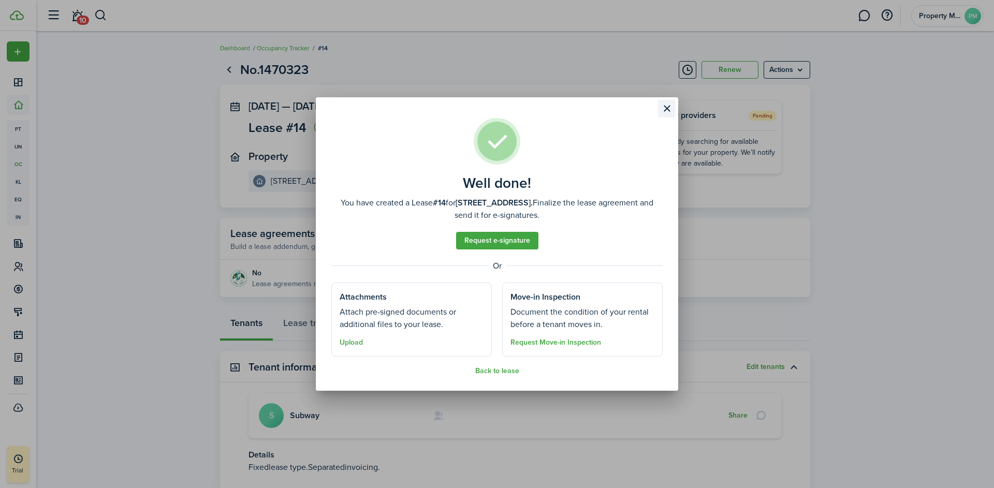
click at [671, 108] on button "Close modal" at bounding box center [667, 109] width 18 height 18
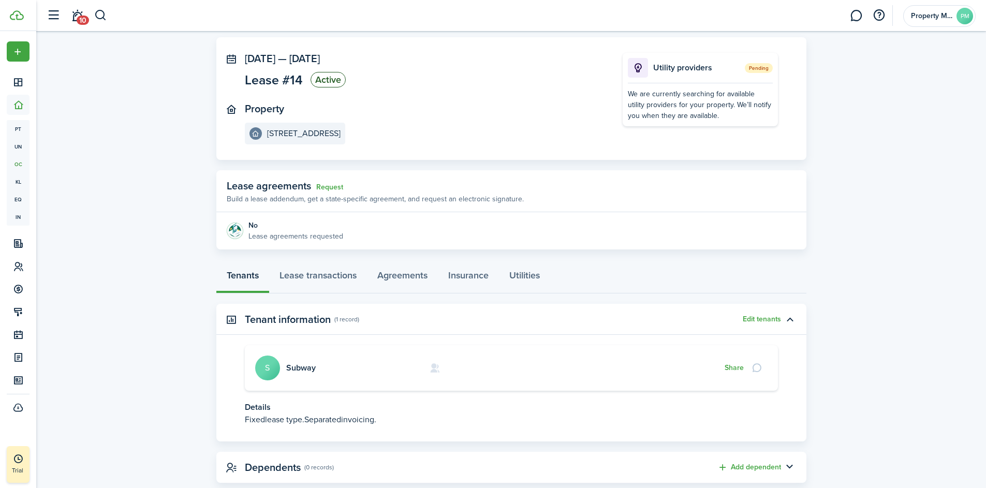
scroll to position [71, 0]
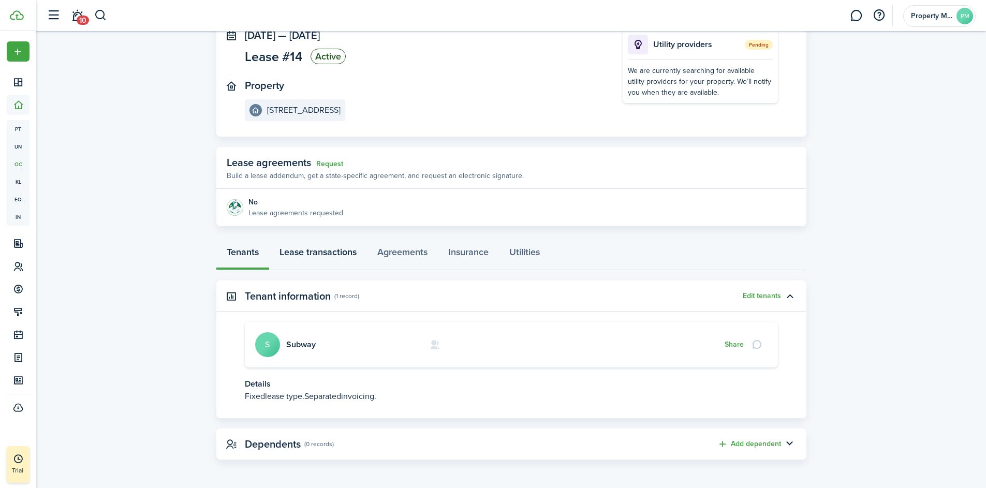
click at [340, 250] on link "Lease transactions" at bounding box center [318, 254] width 98 height 31
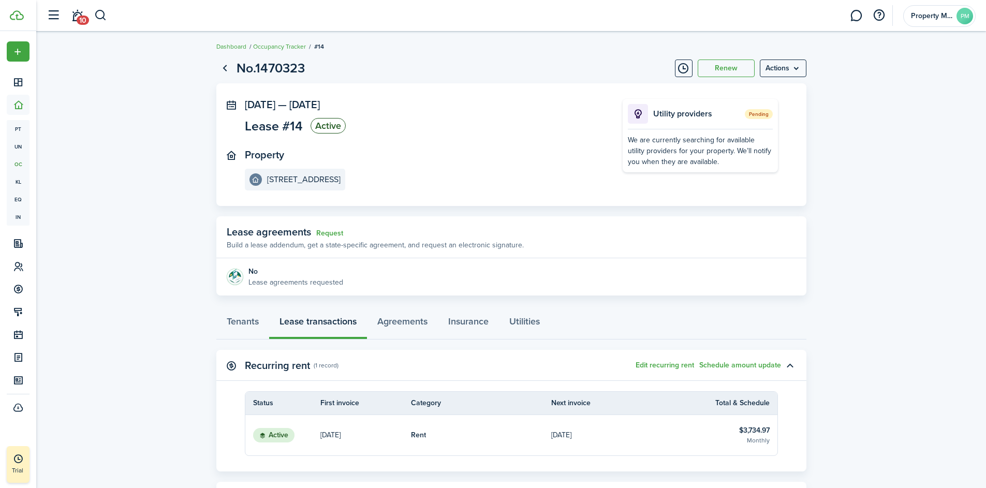
scroll to position [105, 0]
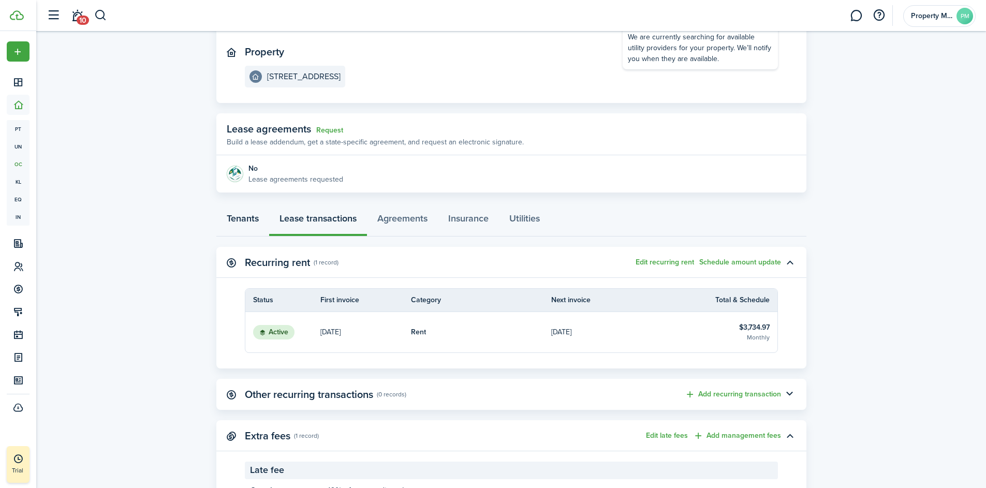
click at [245, 218] on link "Tenants" at bounding box center [242, 220] width 53 height 31
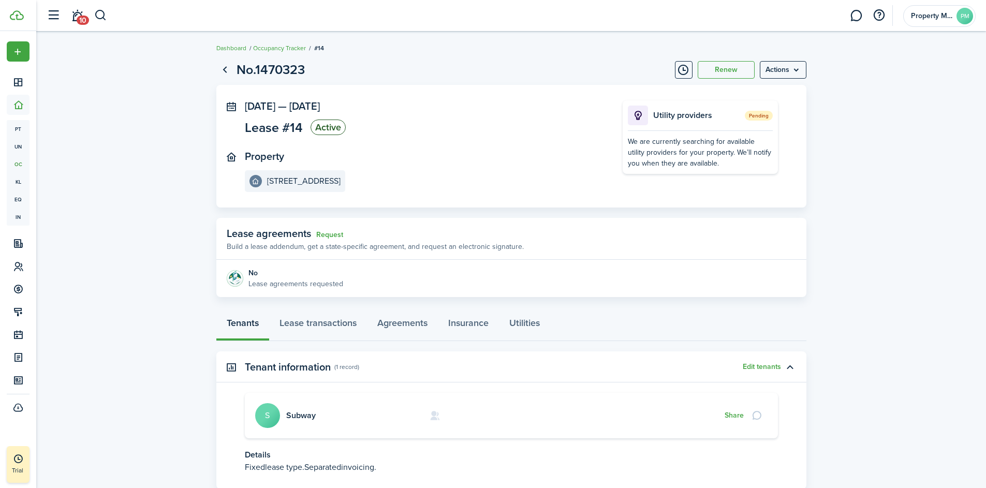
scroll to position [71, 0]
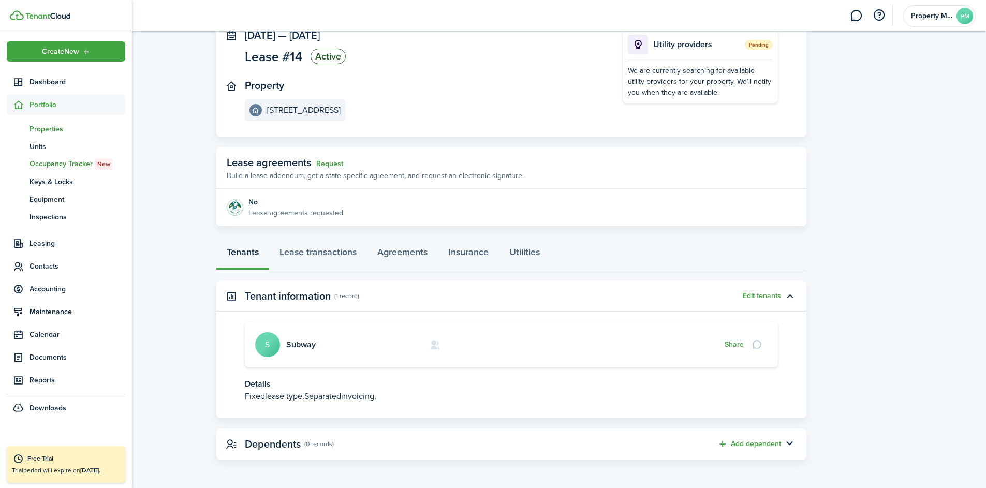
click at [48, 130] on span "Properties" at bounding box center [77, 129] width 96 height 11
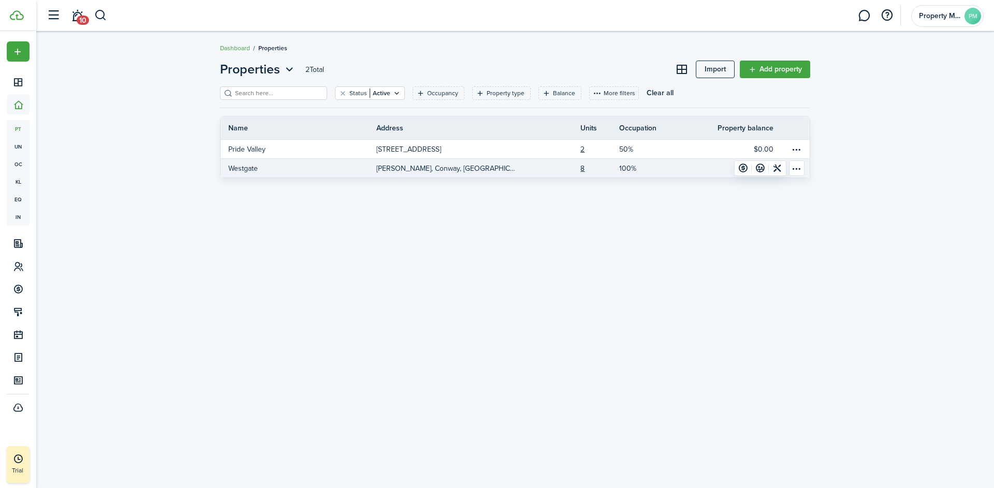
click at [408, 167] on p "[PERSON_NAME], Conway, [GEOGRAPHIC_DATA], 72034, [GEOGRAPHIC_DATA]" at bounding box center [446, 168] width 140 height 11
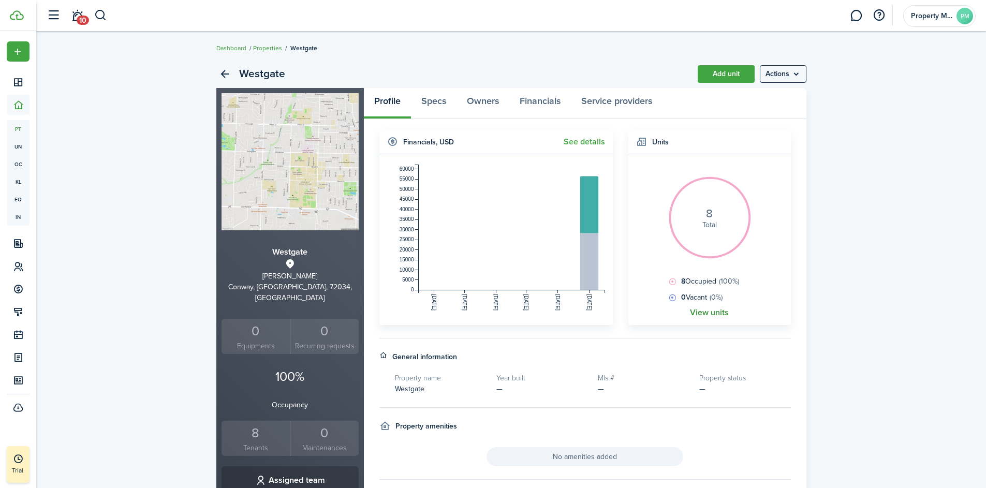
click at [717, 311] on link "View units" at bounding box center [709, 312] width 39 height 9
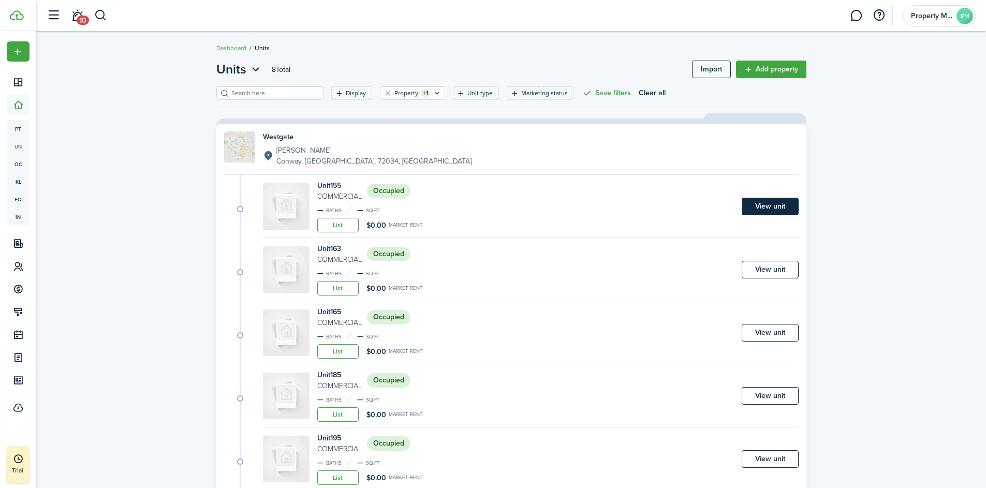
click at [771, 202] on link "View unit" at bounding box center [770, 207] width 57 height 18
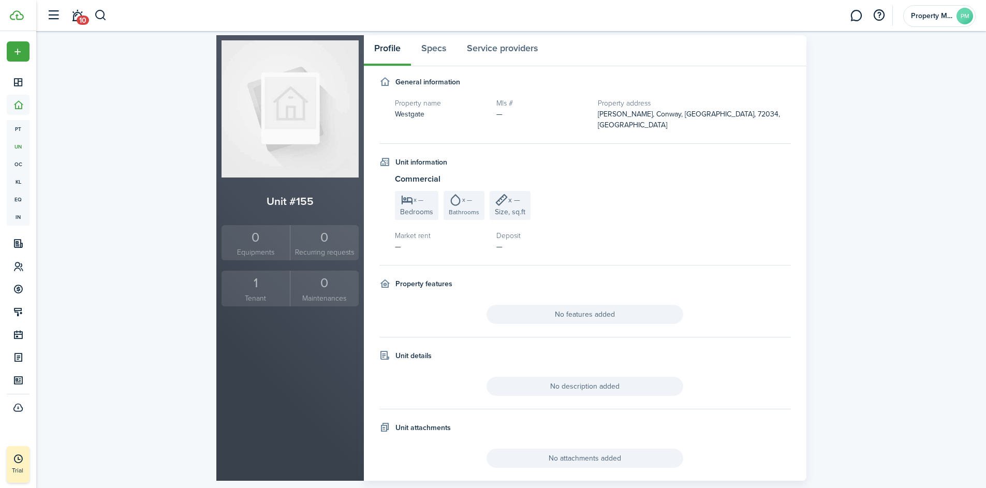
scroll to position [63, 0]
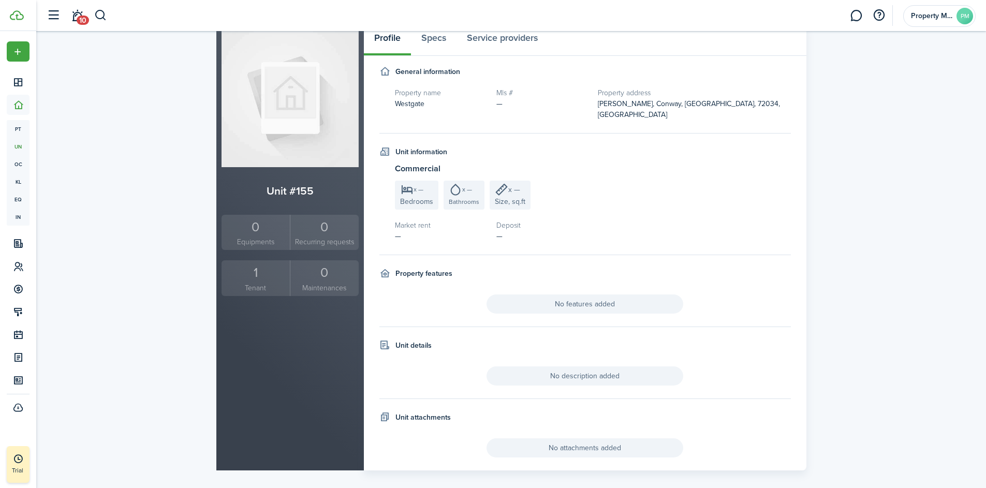
click at [250, 277] on div "1" at bounding box center [256, 273] width 64 height 20
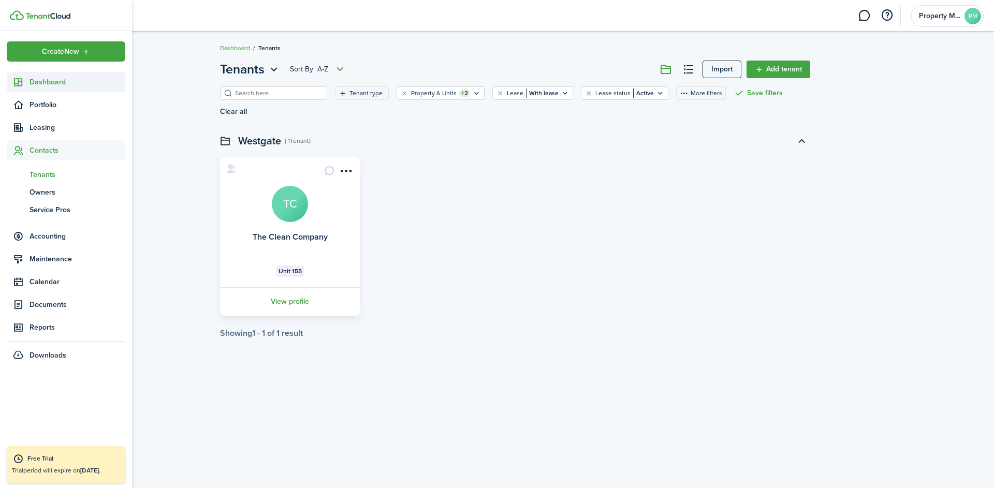
click at [46, 84] on span "Dashboard" at bounding box center [77, 82] width 96 height 11
